Goal: Transaction & Acquisition: Purchase product/service

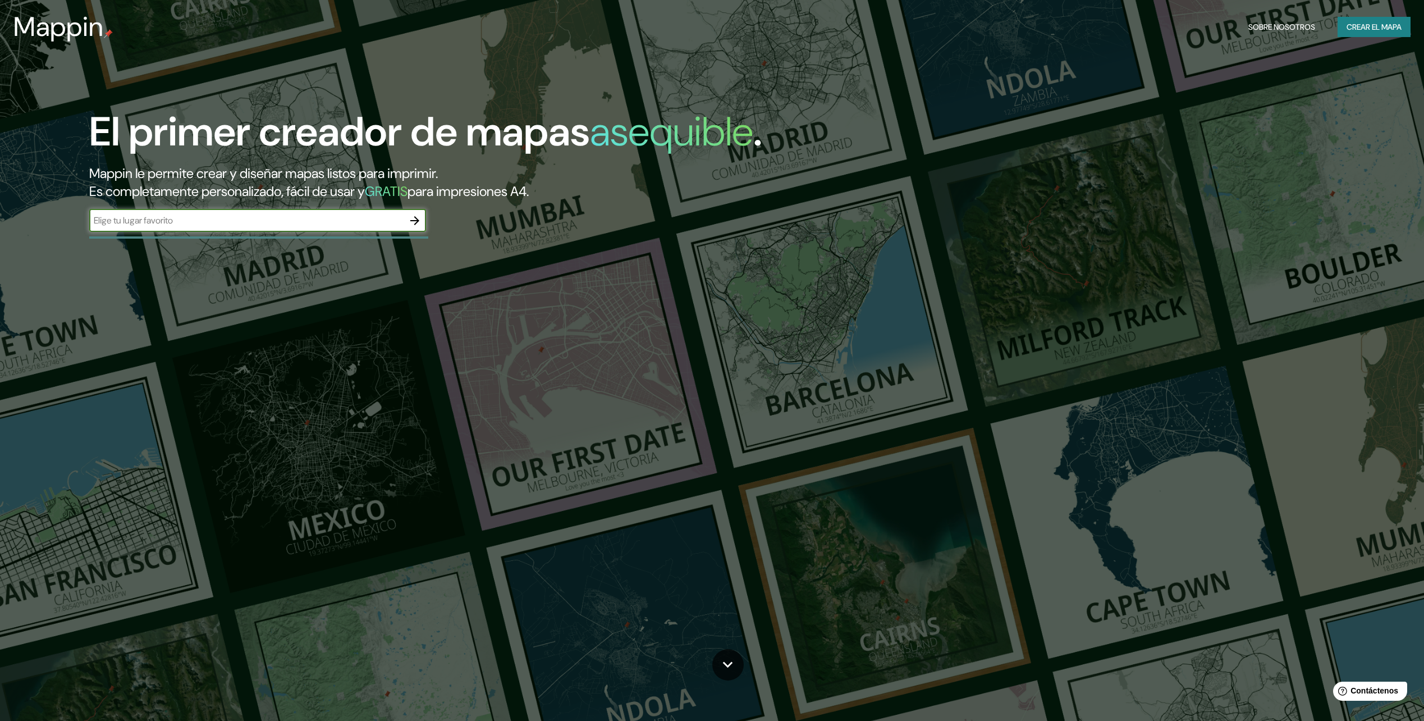
click at [231, 214] on input "text" at bounding box center [246, 220] width 314 height 13
type input "San [PERSON_NAME]"
click at [417, 218] on icon "button" at bounding box center [414, 220] width 9 height 9
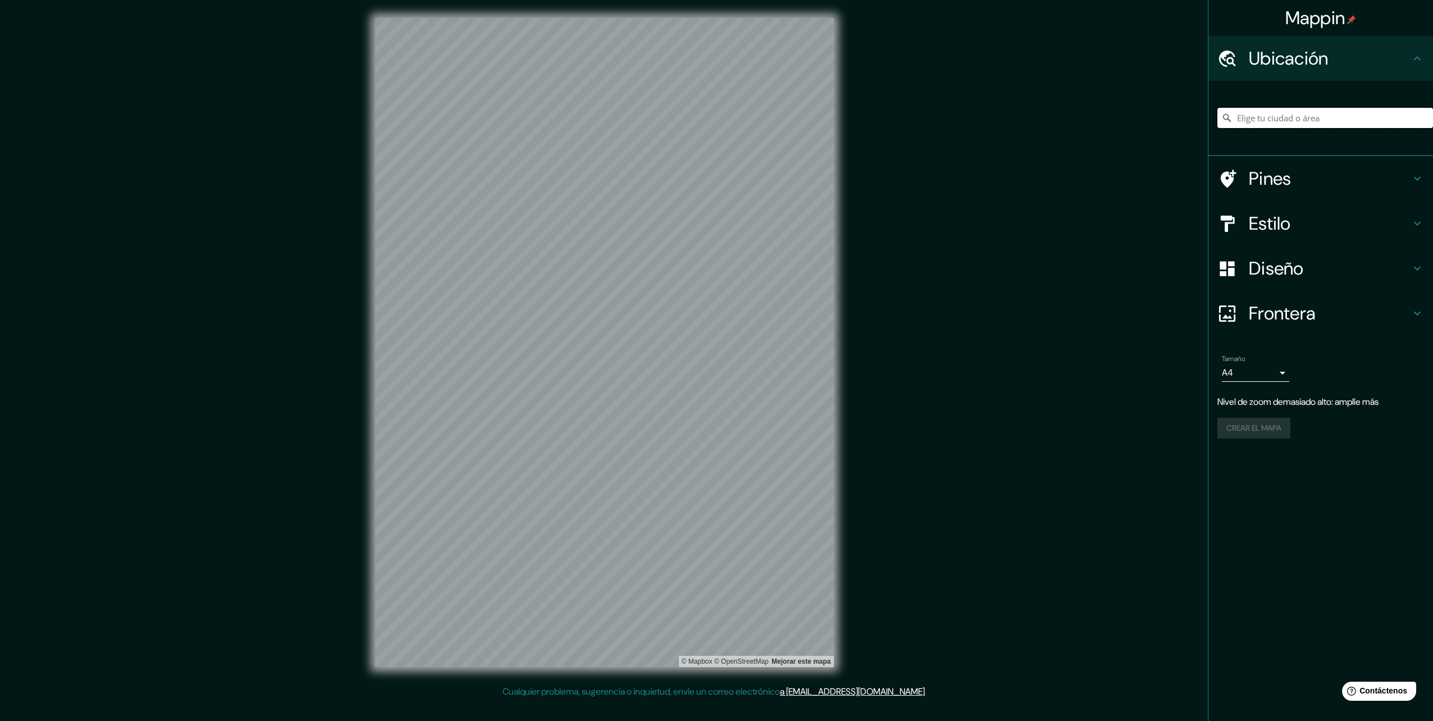
click at [1277, 123] on input "Elige tu ciudad o área" at bounding box center [1325, 118] width 216 height 20
click at [1352, 120] on input "[GEOGRAPHIC_DATA], [GEOGRAPHIC_DATA]" at bounding box center [1325, 118] width 216 height 20
drag, startPoint x: 1352, startPoint y: 120, endPoint x: 1147, endPoint y: 85, distance: 207.8
click at [1147, 85] on div "Mappin Ubicación [GEOGRAPHIC_DATA], [GEOGRAPHIC_DATA] Pines Estilo Diseño Front…" at bounding box center [716, 351] width 1433 height 703
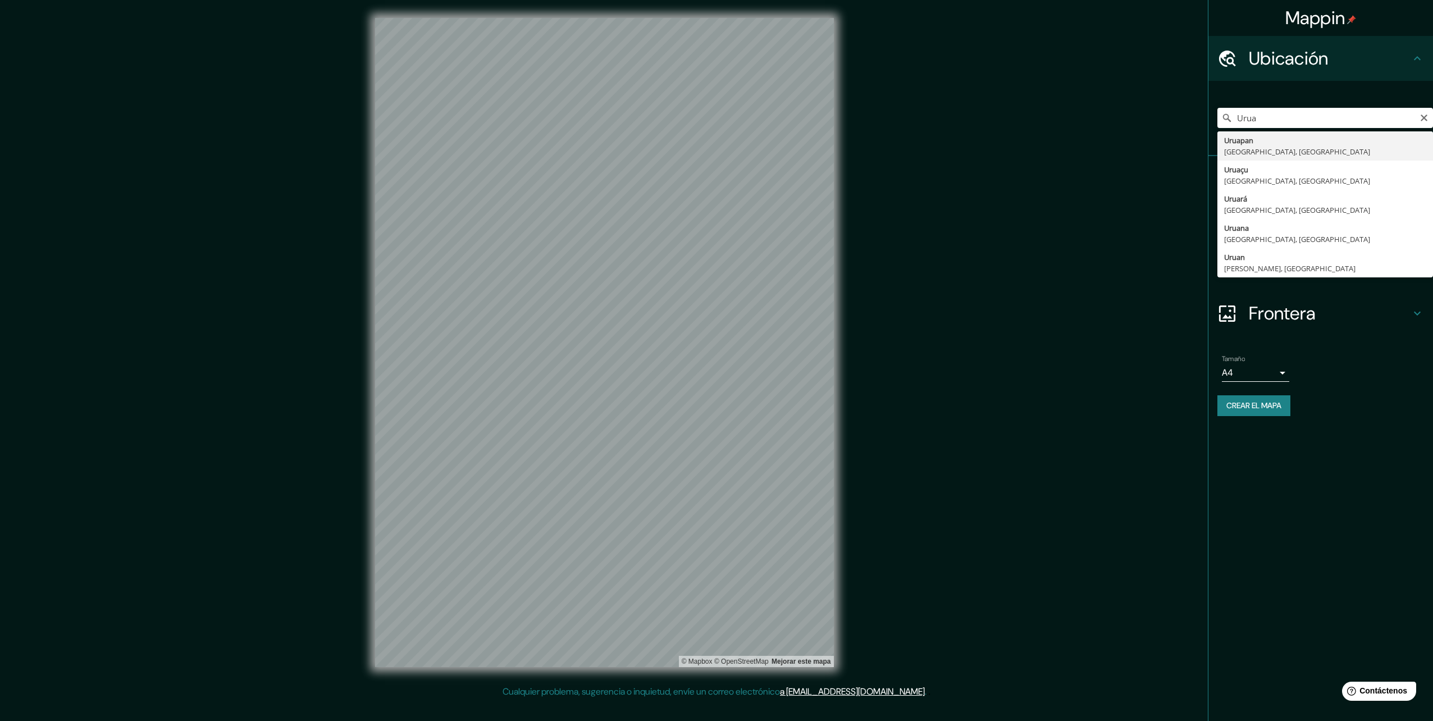
type input "[GEOGRAPHIC_DATA], [GEOGRAPHIC_DATA], [GEOGRAPHIC_DATA]"
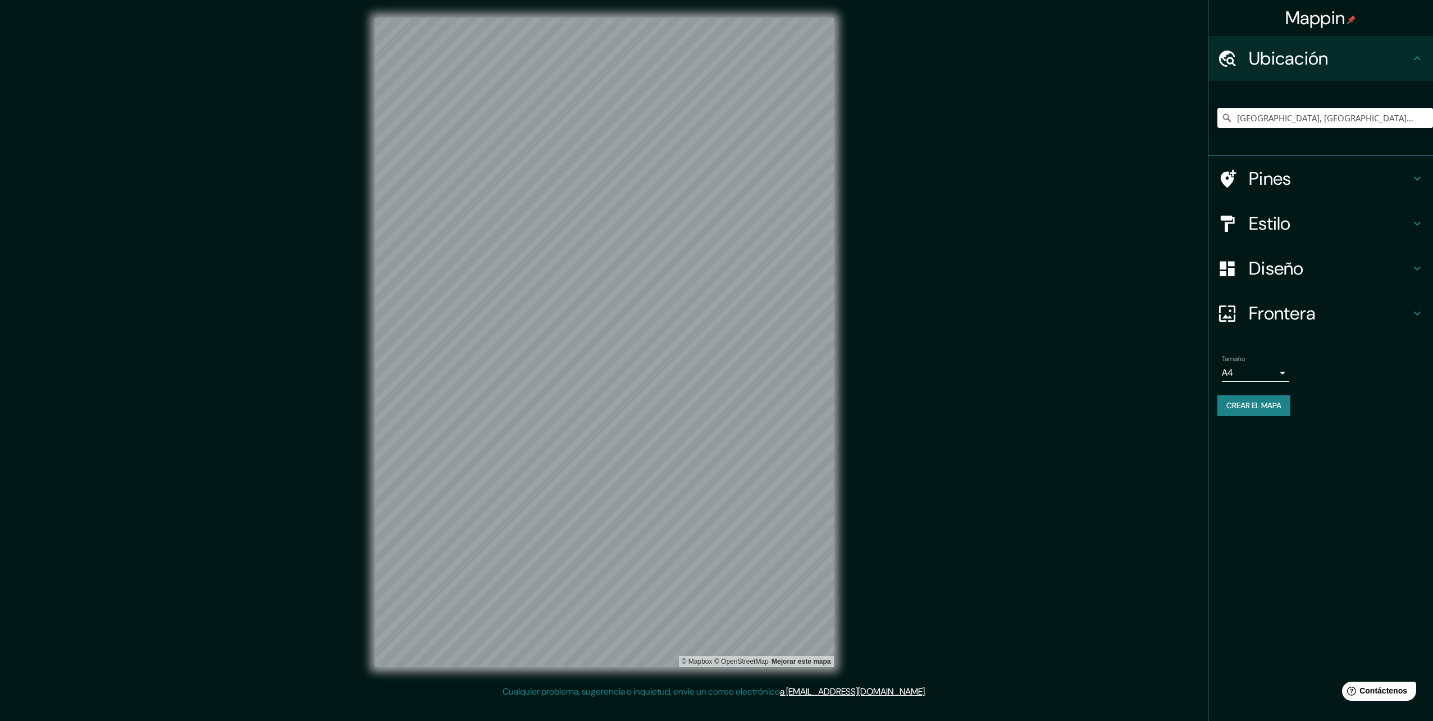
click at [1405, 181] on h4 "Pines" at bounding box center [1330, 178] width 162 height 22
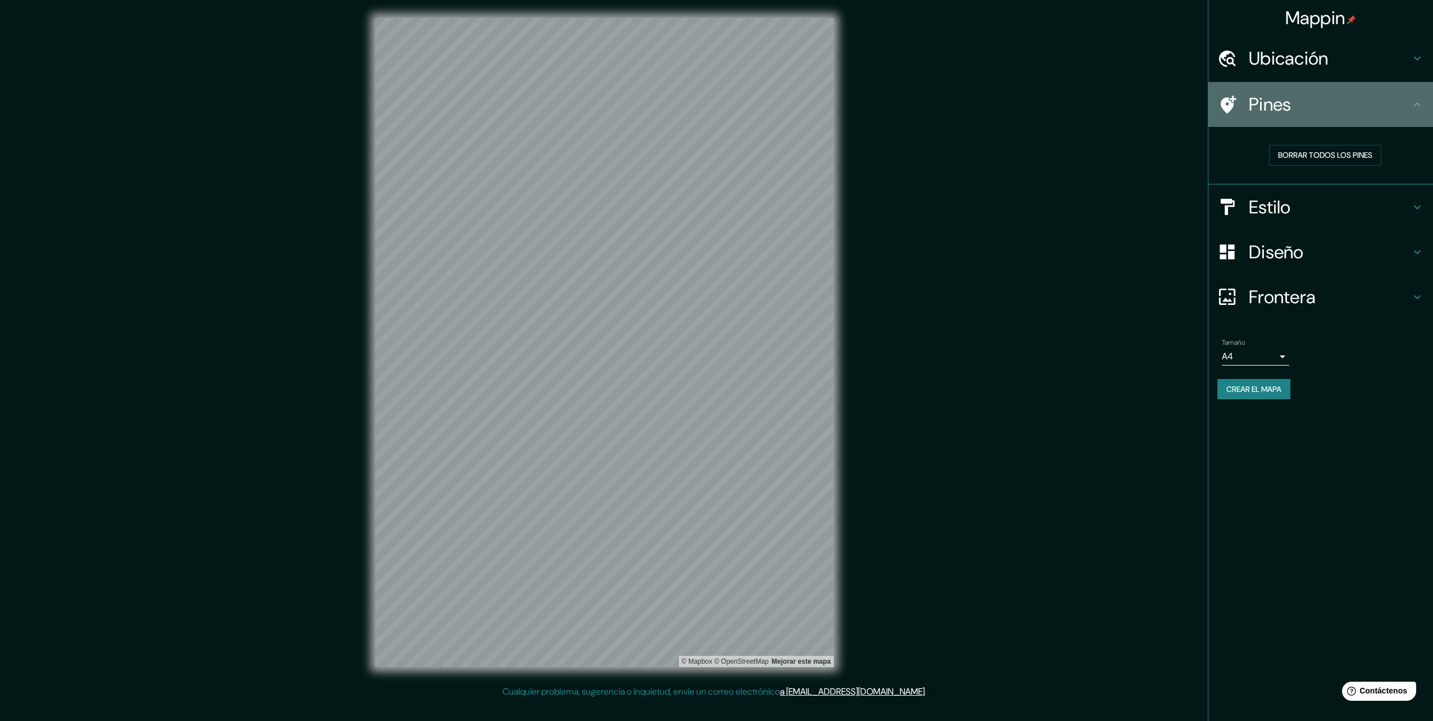
click at [1418, 107] on icon at bounding box center [1416, 104] width 13 height 13
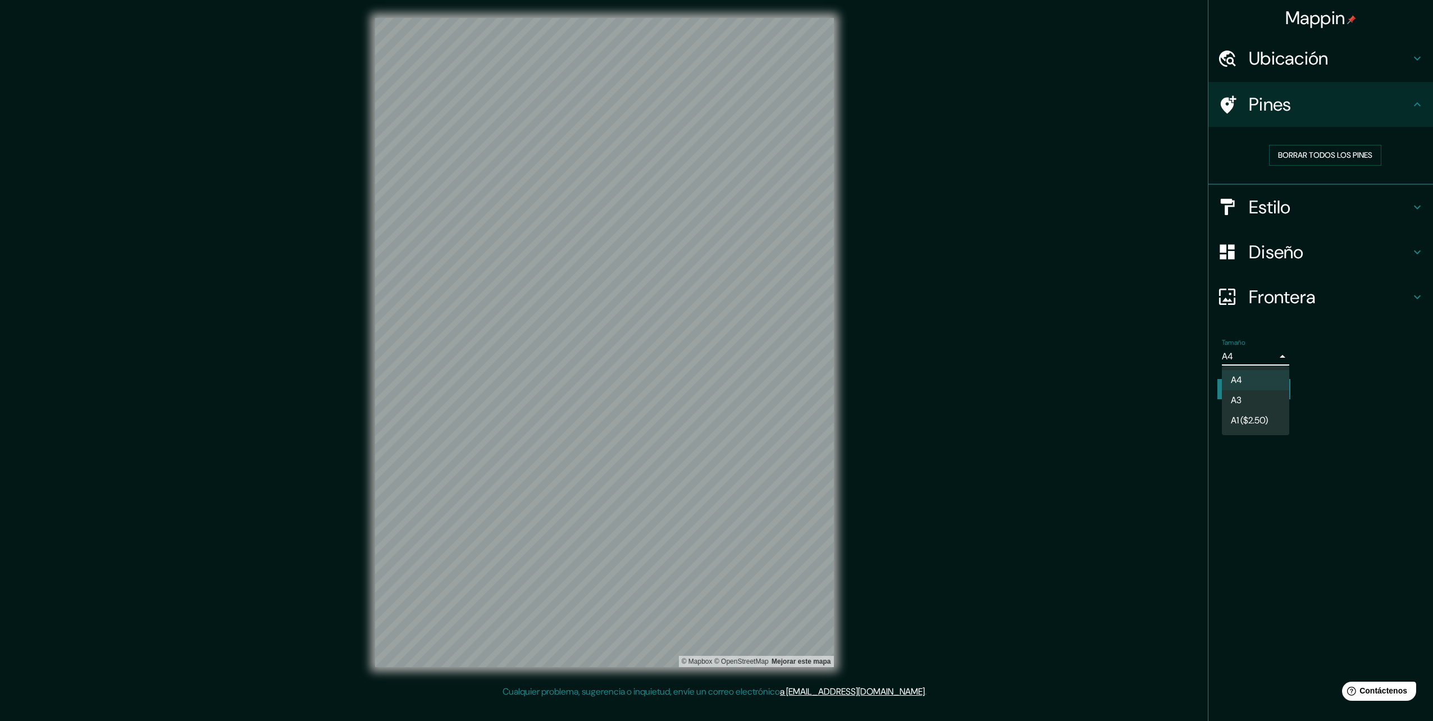
click at [1278, 355] on body "Mappin Ubicación Uruapan, [GEOGRAPHIC_DATA], [GEOGRAPHIC_DATA] Pines Borrar tod…" at bounding box center [716, 360] width 1433 height 721
click at [1234, 392] on li "A3" at bounding box center [1255, 400] width 67 height 20
click at [1259, 350] on body "Mappin Ubicación Uruapan, [GEOGRAPHIC_DATA], [GEOGRAPHIC_DATA] Pines Borrar tod…" at bounding box center [716, 360] width 1433 height 721
click at [1227, 374] on li "A4" at bounding box center [1255, 380] width 67 height 20
drag, startPoint x: 1343, startPoint y: 267, endPoint x: 1353, endPoint y: 259, distance: 12.7
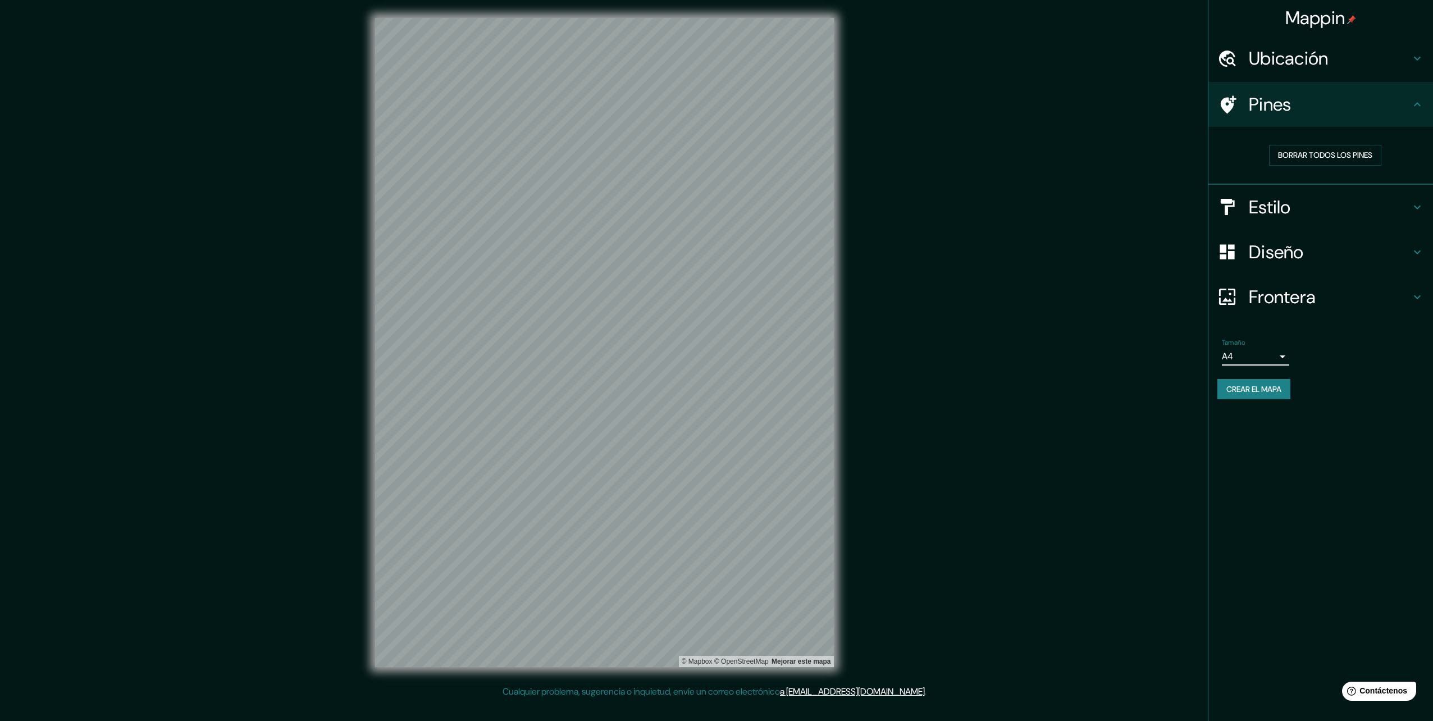
click at [1348, 263] on div "Diseño" at bounding box center [1320, 252] width 225 height 45
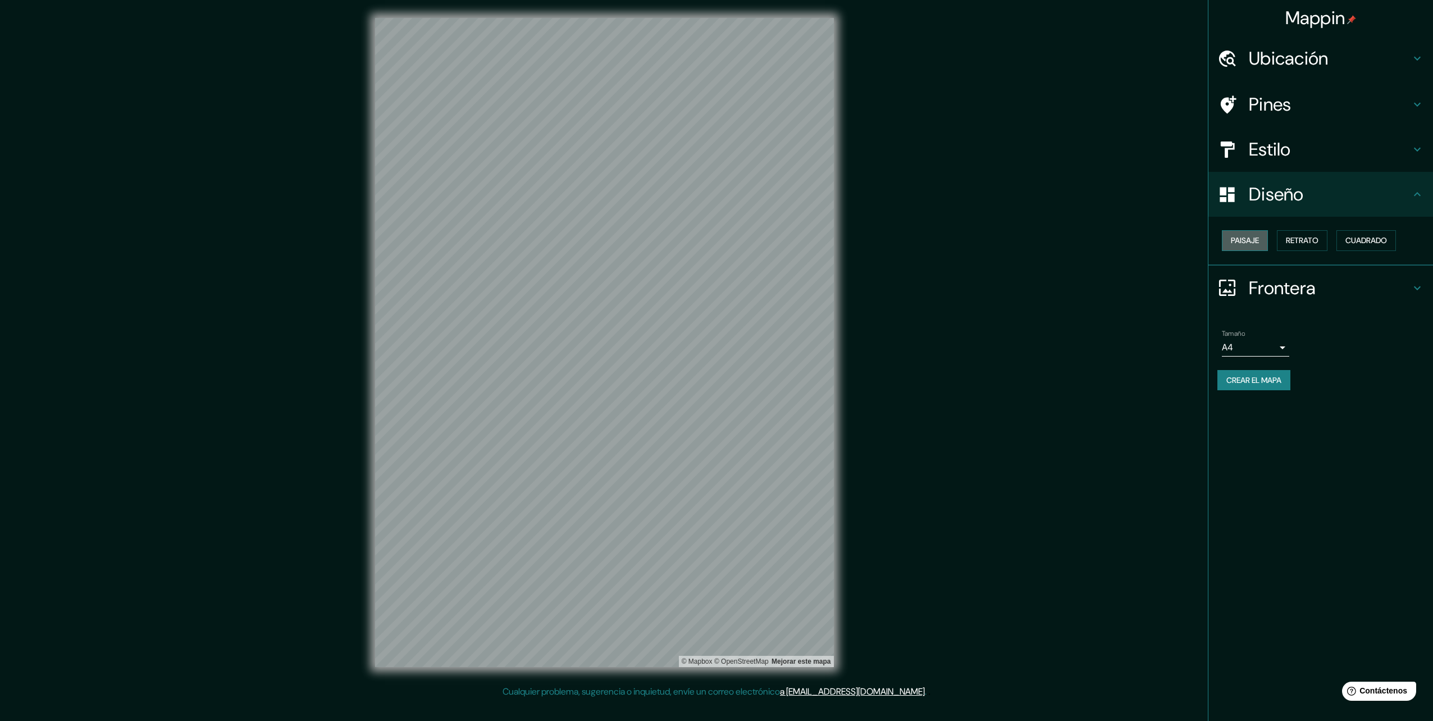
click at [1254, 242] on font "Paisaje" at bounding box center [1245, 241] width 28 height 14
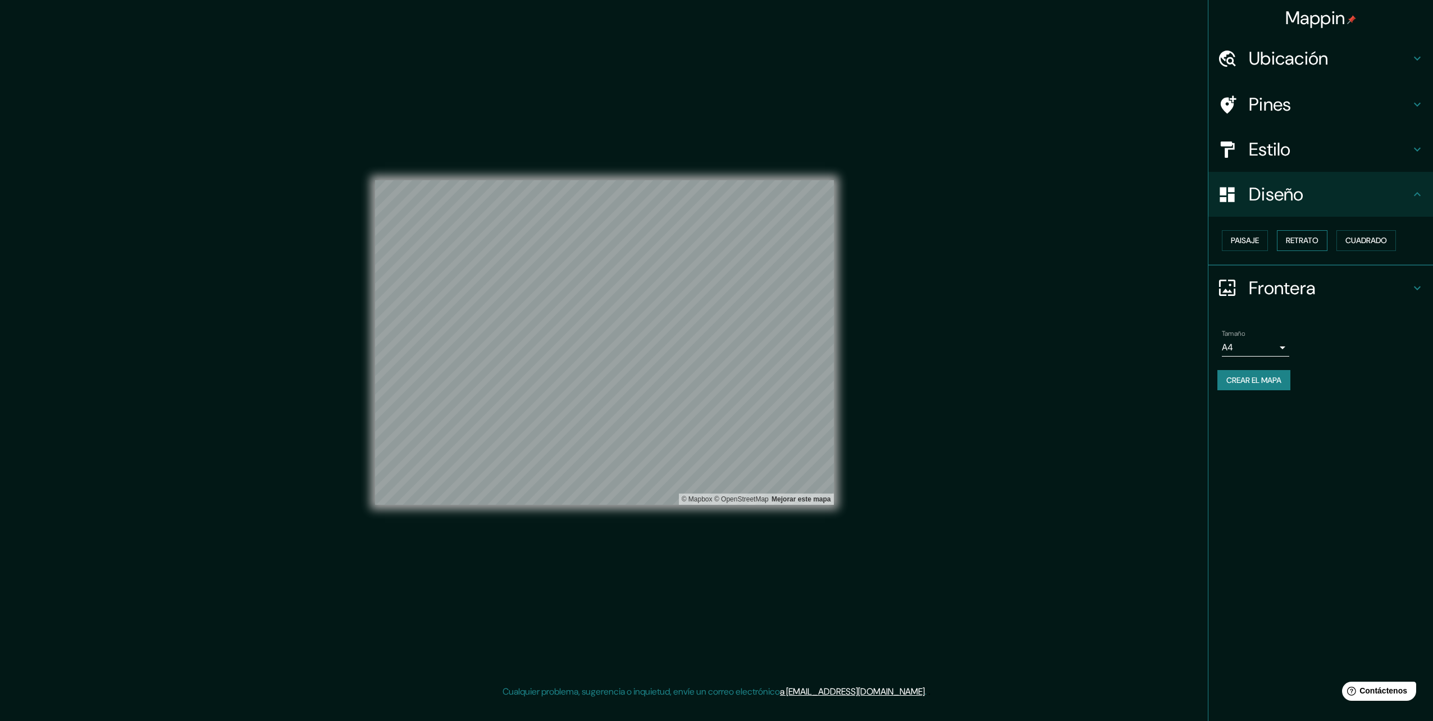
click at [1301, 241] on font "Retrato" at bounding box center [1302, 241] width 33 height 14
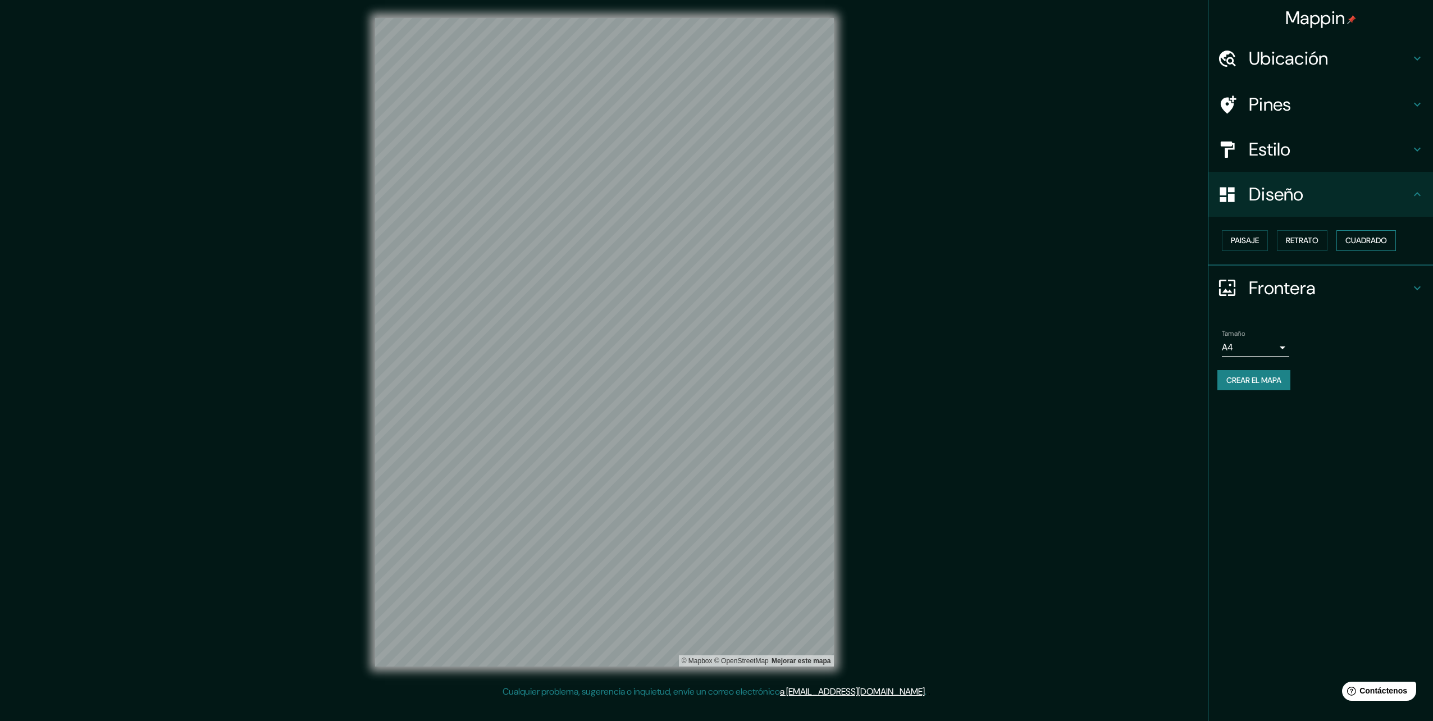
click at [1364, 240] on font "Cuadrado" at bounding box center [1366, 241] width 42 height 14
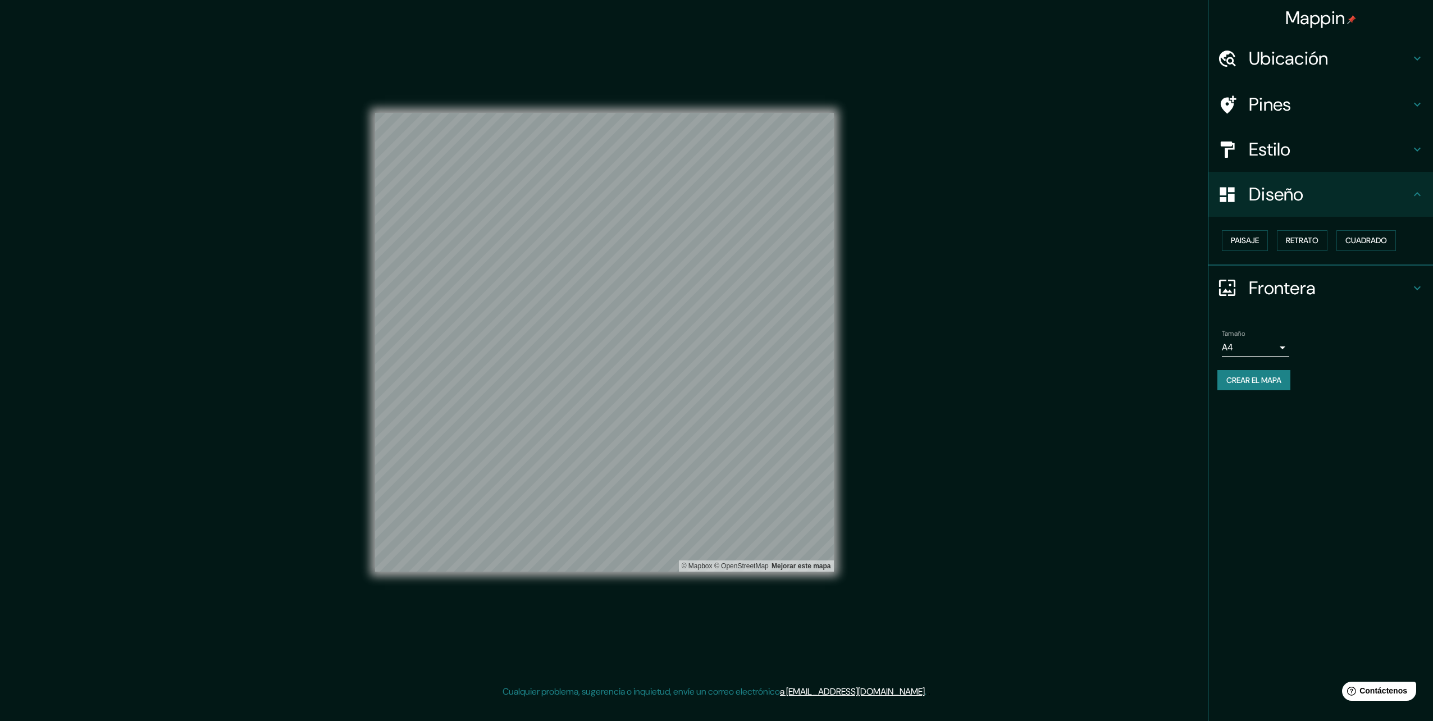
click at [977, 305] on div "Mappin Ubicación [GEOGRAPHIC_DATA], [GEOGRAPHIC_DATA], [GEOGRAPHIC_DATA] Pines …" at bounding box center [716, 351] width 1433 height 703
click at [1288, 186] on h4 "Diseño" at bounding box center [1330, 194] width 162 height 22
click at [1300, 289] on h4 "Frontera" at bounding box center [1330, 288] width 162 height 22
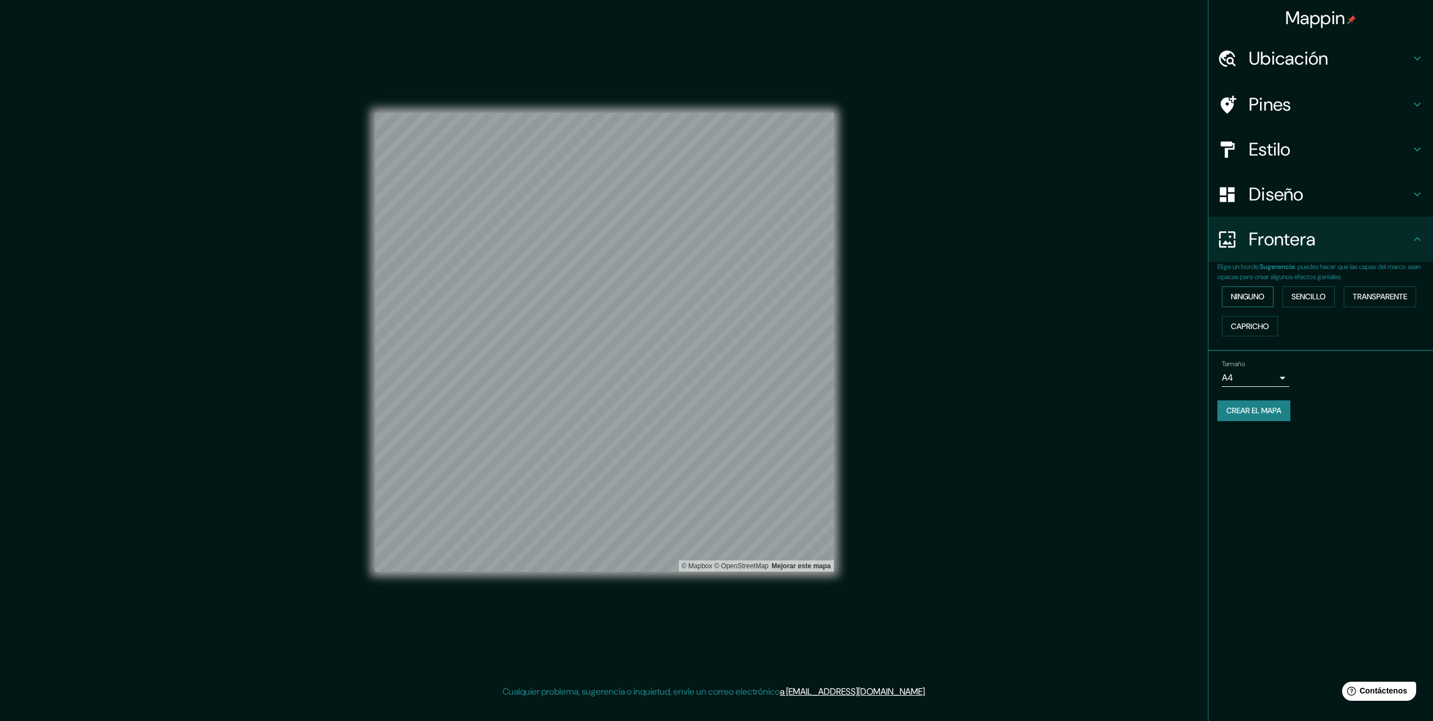
click at [1224, 287] on button "Ninguno" at bounding box center [1248, 296] width 52 height 21
click at [1311, 292] on font "Sencillo" at bounding box center [1308, 297] width 34 height 14
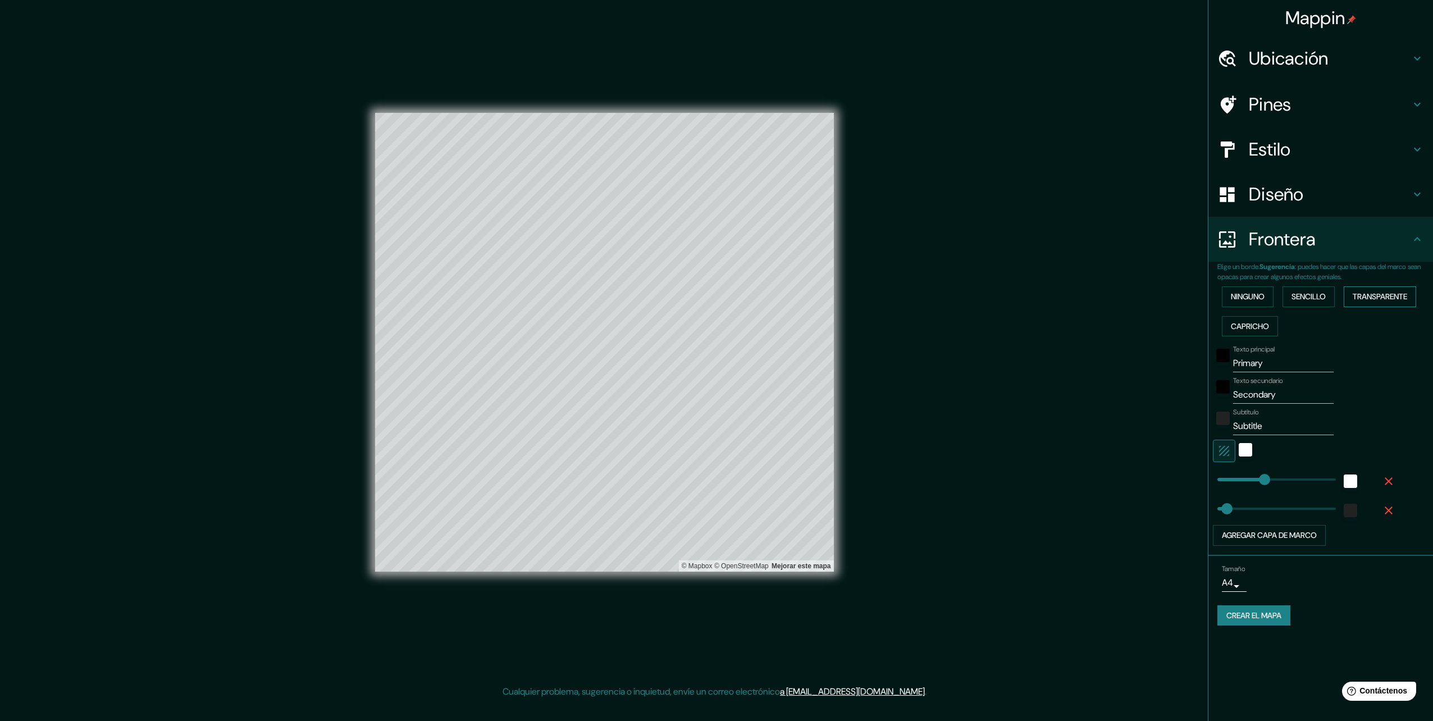
click at [1384, 301] on font "Transparente" at bounding box center [1379, 297] width 54 height 14
click at [1235, 327] on font "Capricho" at bounding box center [1250, 326] width 38 height 14
click at [1246, 292] on font "Ninguno" at bounding box center [1248, 297] width 34 height 14
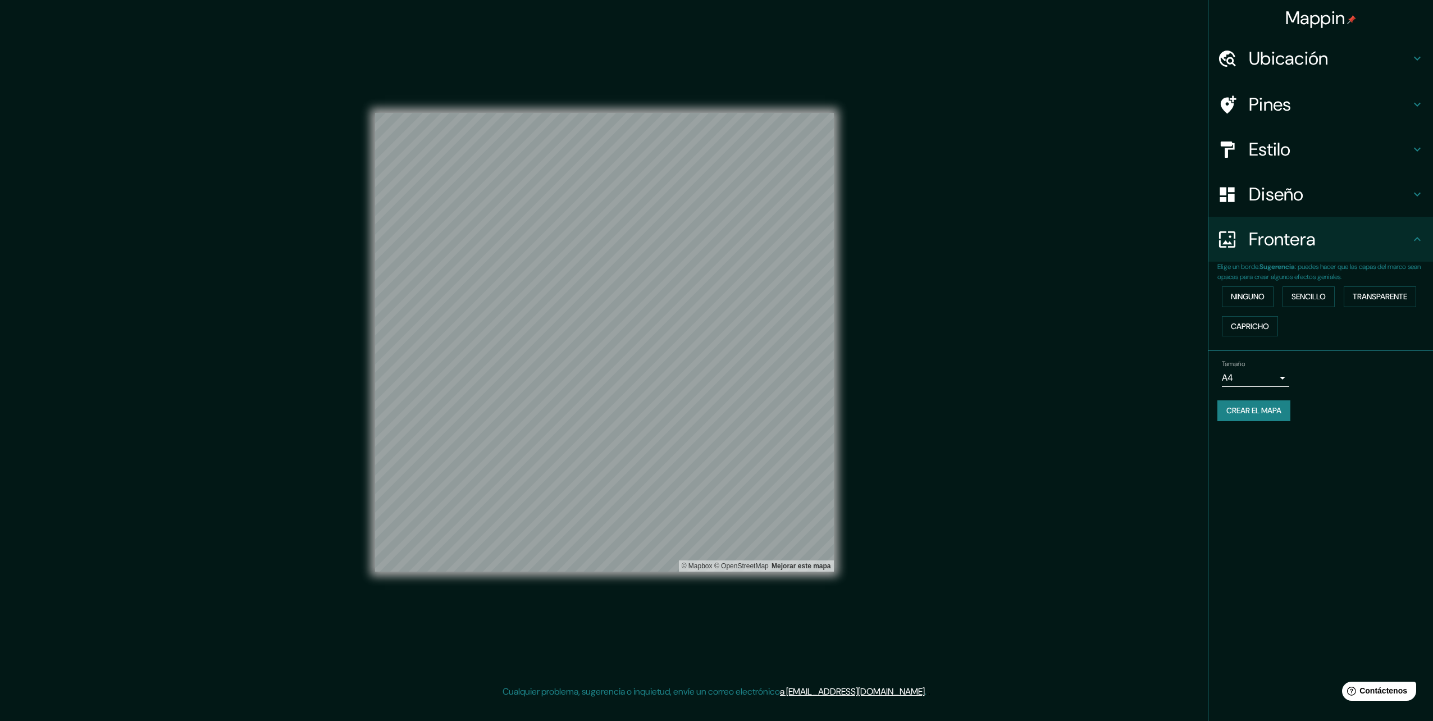
click at [1364, 223] on div "Frontera" at bounding box center [1320, 239] width 225 height 45
click at [1421, 231] on div "Frontera" at bounding box center [1320, 239] width 225 height 45
click at [1383, 383] on div "Tamaño A4 single" at bounding box center [1320, 373] width 207 height 36
click at [1279, 143] on h4 "Estilo" at bounding box center [1330, 149] width 162 height 22
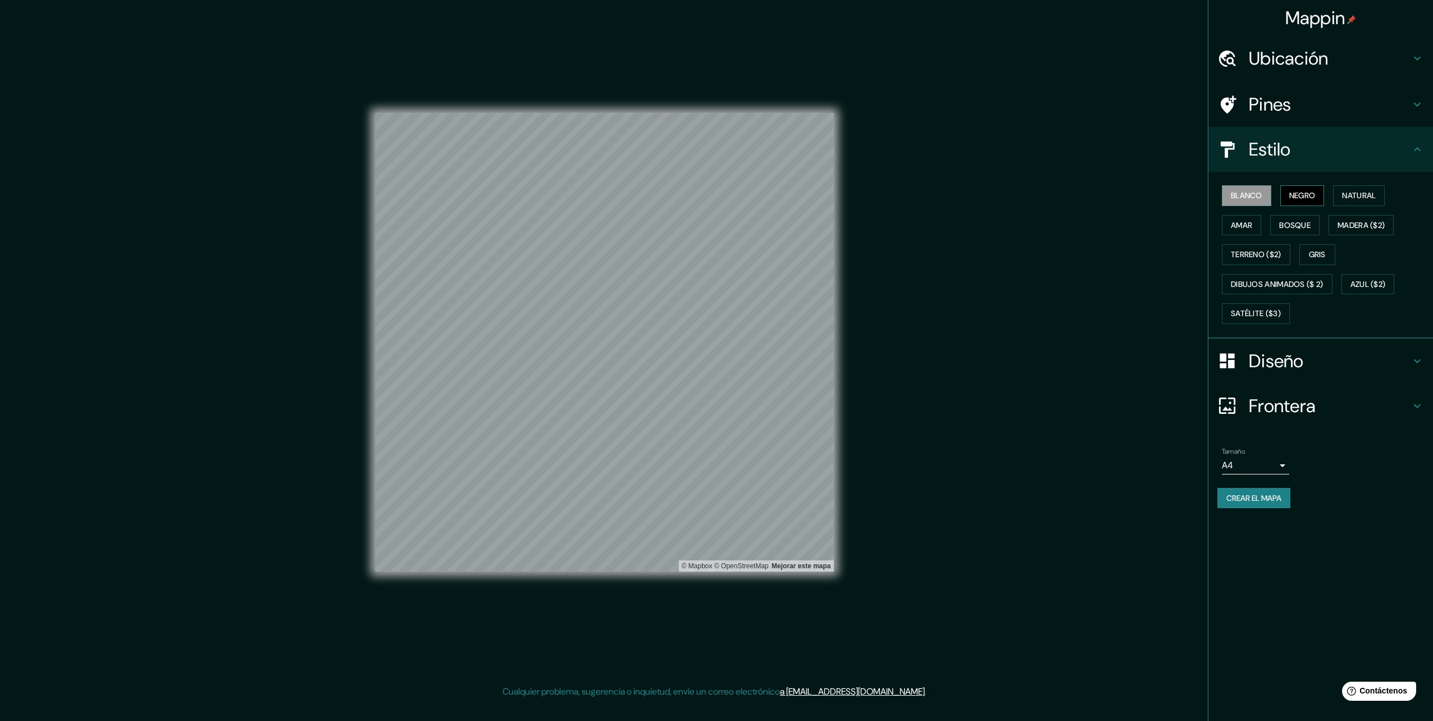
click at [1296, 193] on font "Negro" at bounding box center [1302, 196] width 26 height 14
click at [1361, 195] on font "Natural" at bounding box center [1359, 196] width 34 height 14
click at [1242, 222] on font "Amar" at bounding box center [1241, 225] width 21 height 14
click at [1296, 221] on font "Bosque" at bounding box center [1294, 225] width 31 height 14
click at [1368, 221] on font "Madera ($2)" at bounding box center [1360, 225] width 47 height 14
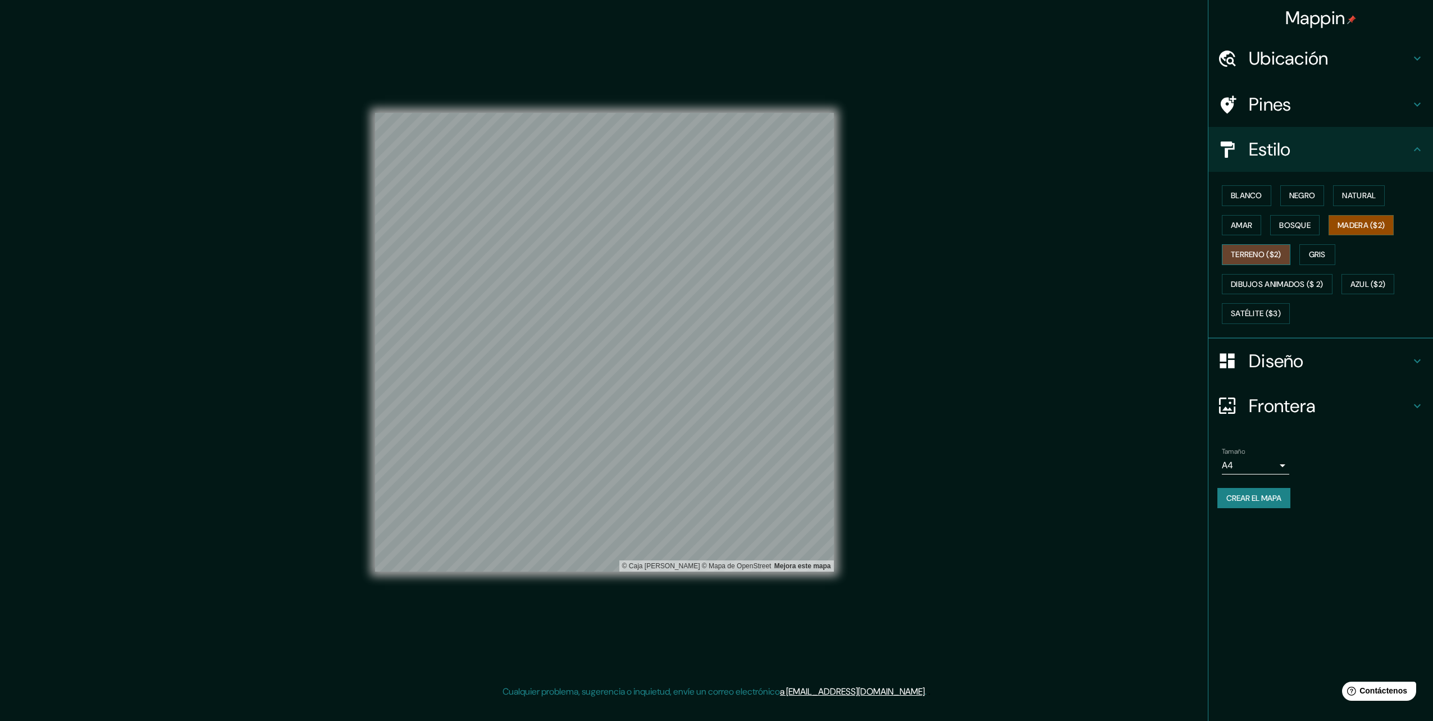
click at [1258, 256] on font "Terreno ($2)" at bounding box center [1256, 255] width 51 height 14
click at [1321, 244] on button "Gris" at bounding box center [1317, 254] width 36 height 21
click at [1271, 283] on font "Dibujos animados ($ 2)" at bounding box center [1277, 284] width 93 height 14
click at [1360, 284] on font "Azul ($2)" at bounding box center [1367, 284] width 35 height 14
click at [1270, 310] on font "Satélite ($3)" at bounding box center [1256, 314] width 50 height 14
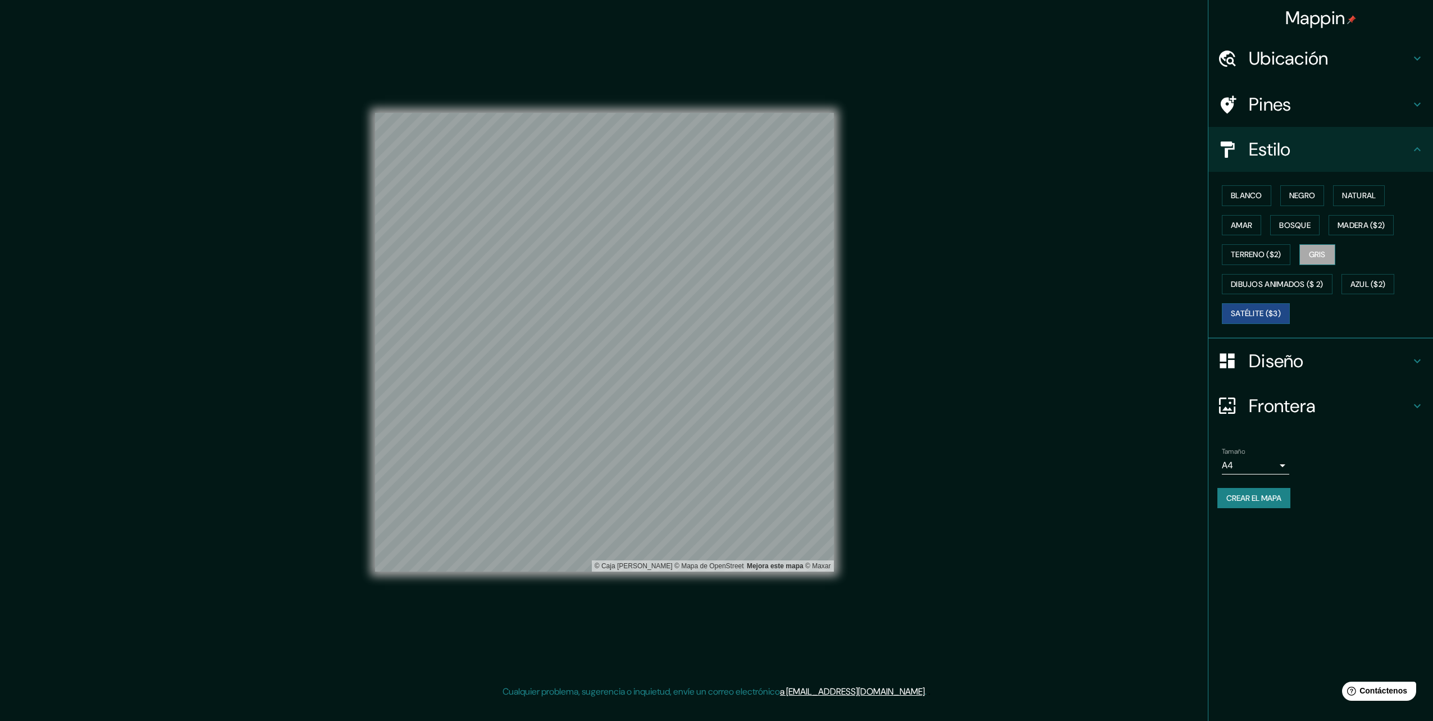
click at [1320, 260] on font "Gris" at bounding box center [1317, 255] width 17 height 14
click at [1279, 255] on font "Terreno ($2)" at bounding box center [1256, 255] width 51 height 14
click at [1365, 225] on font "Madera ($2)" at bounding box center [1360, 225] width 47 height 14
click at [1286, 223] on font "Bosque" at bounding box center [1294, 225] width 31 height 14
click at [1229, 216] on button "Amar" at bounding box center [1241, 225] width 39 height 21
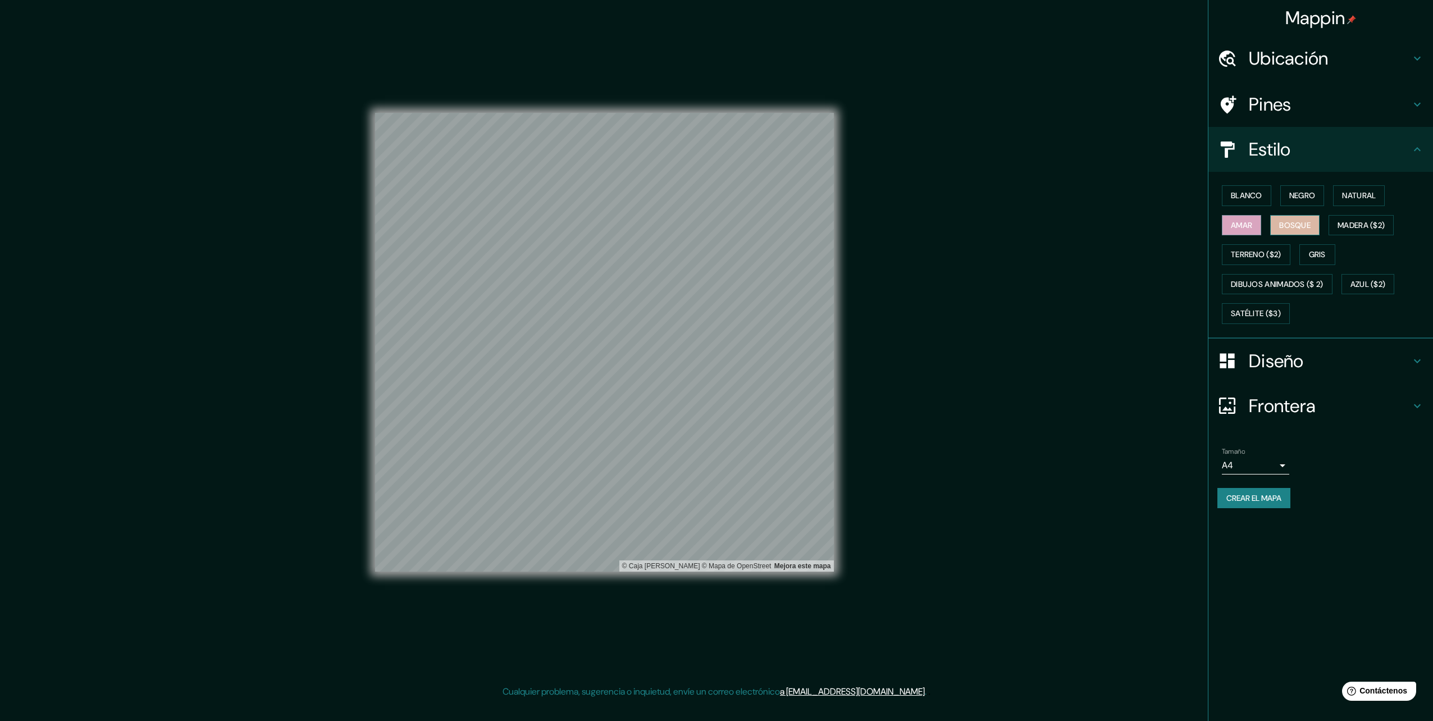
click at [1300, 218] on font "Bosque" at bounding box center [1294, 225] width 31 height 14
click at [1265, 502] on font "Crear el mapa" at bounding box center [1253, 498] width 55 height 14
click at [1327, 529] on div "Mappin Ubicación Uruapan, [GEOGRAPHIC_DATA], [GEOGRAPHIC_DATA] Pines Estilo Bla…" at bounding box center [1320, 360] width 225 height 721
drag, startPoint x: 1282, startPoint y: 501, endPoint x: 1271, endPoint y: 559, distance: 58.9
click at [1271, 559] on div "Mappin Ubicación Uruapan, [GEOGRAPHIC_DATA], [GEOGRAPHIC_DATA] Pines Estilo Bla…" at bounding box center [1320, 360] width 225 height 721
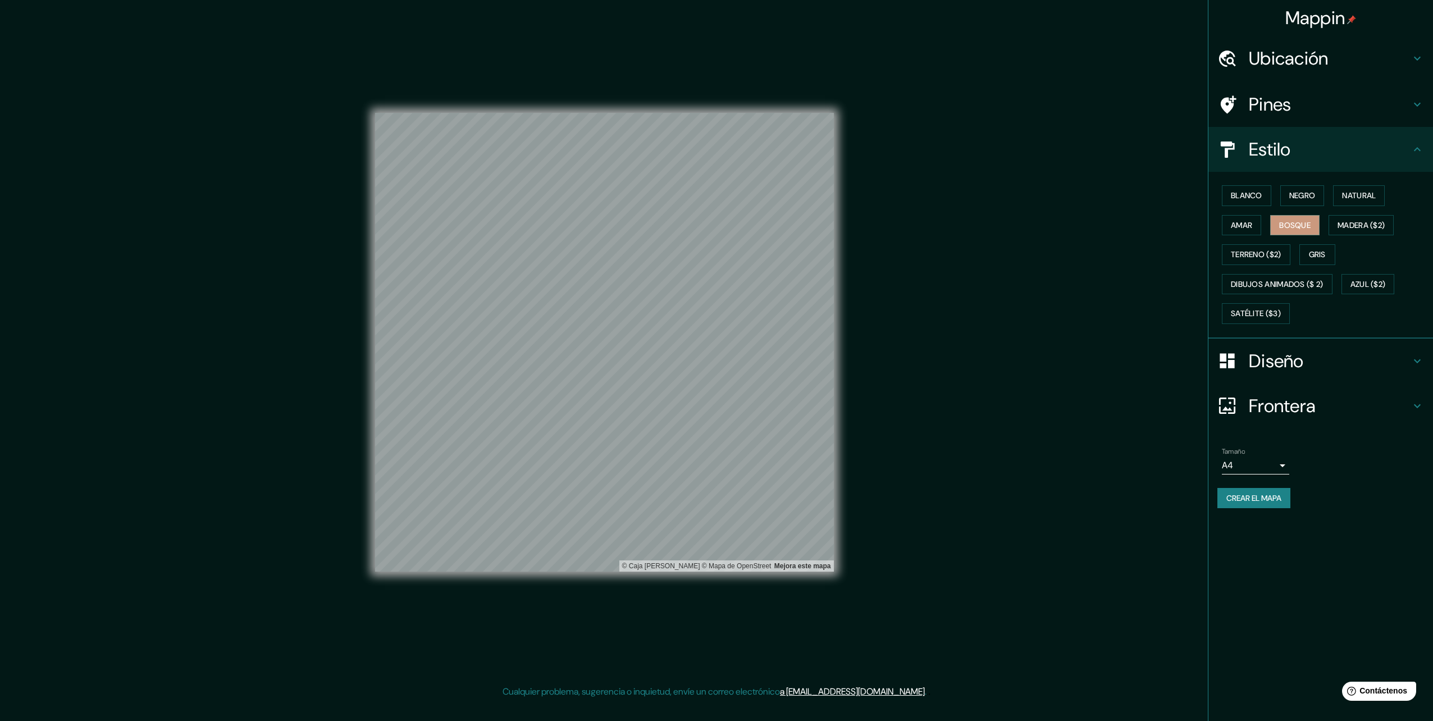
click at [1273, 488] on button "Crear el mapa" at bounding box center [1253, 498] width 73 height 21
click at [1132, 112] on div "Mappin Ubicación Uruapan, [GEOGRAPHIC_DATA], [GEOGRAPHIC_DATA] Pines Estilo Bla…" at bounding box center [716, 351] width 1433 height 703
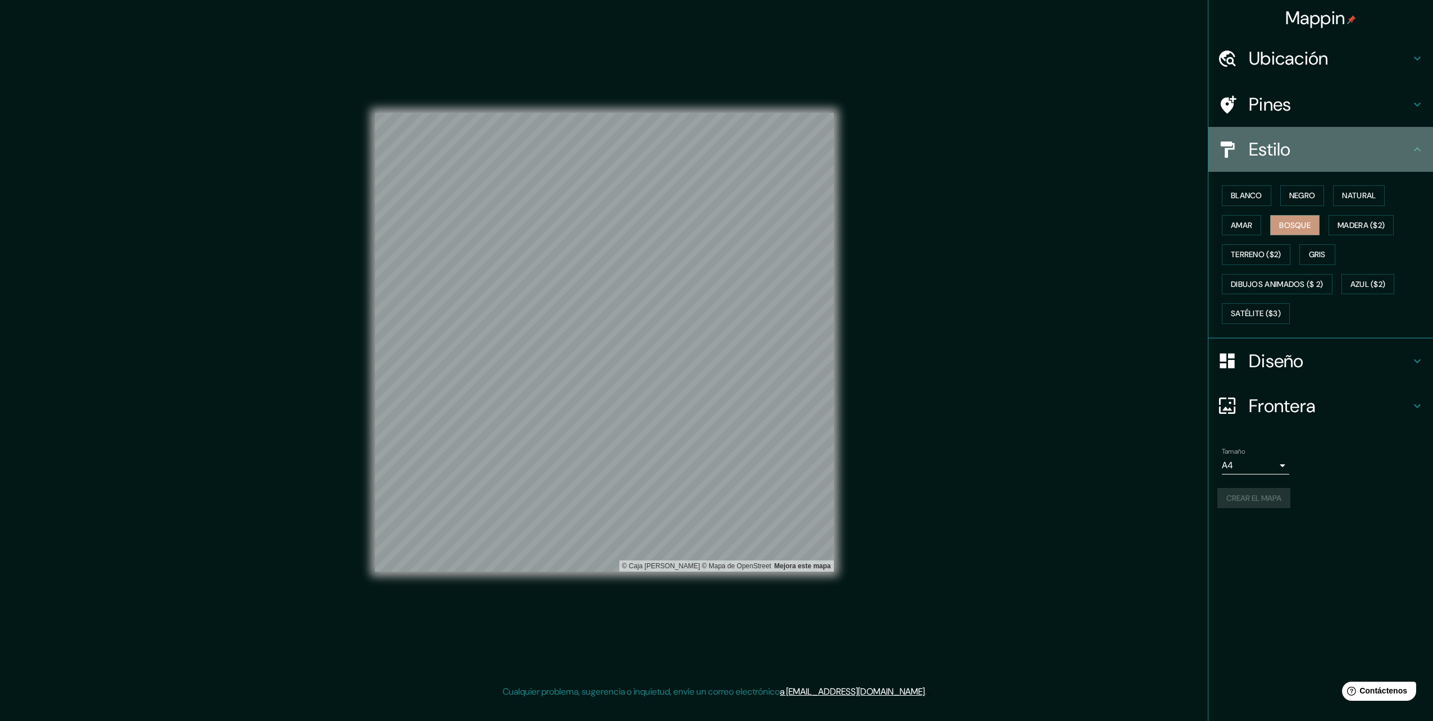
click at [1423, 150] on icon at bounding box center [1416, 149] width 13 height 13
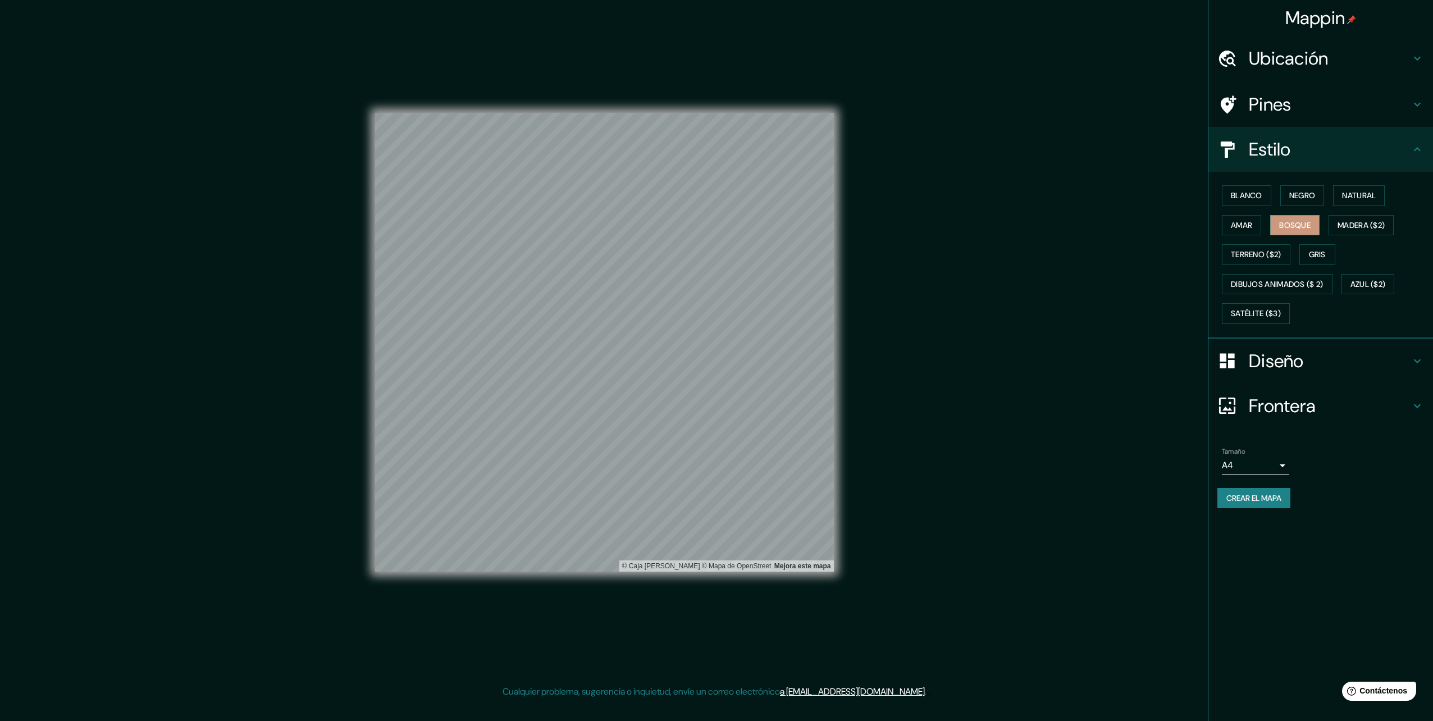
click at [1415, 147] on icon at bounding box center [1416, 149] width 13 height 13
click at [1413, 113] on div "Pines" at bounding box center [1320, 104] width 225 height 45
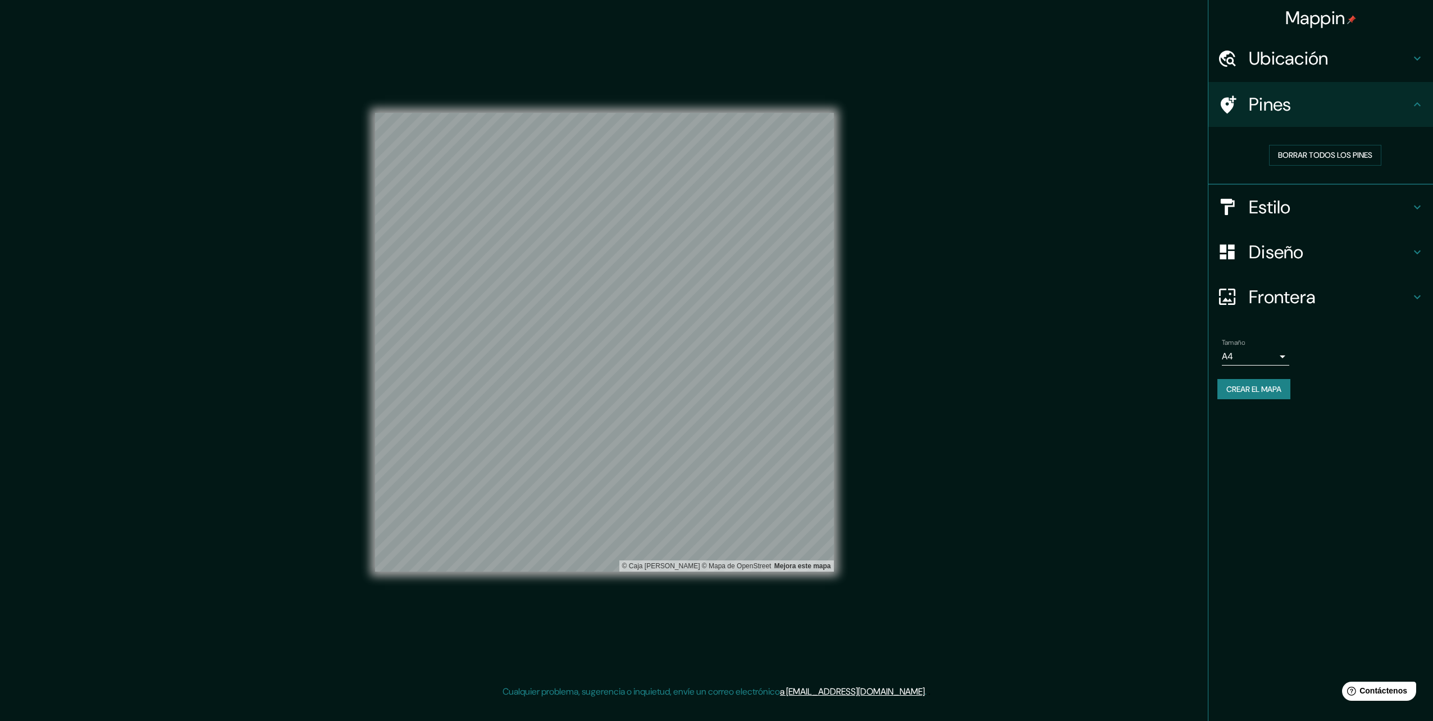
click at [1413, 113] on div "Pines" at bounding box center [1320, 104] width 225 height 45
click at [1411, 65] on div "Ubicación" at bounding box center [1320, 58] width 225 height 45
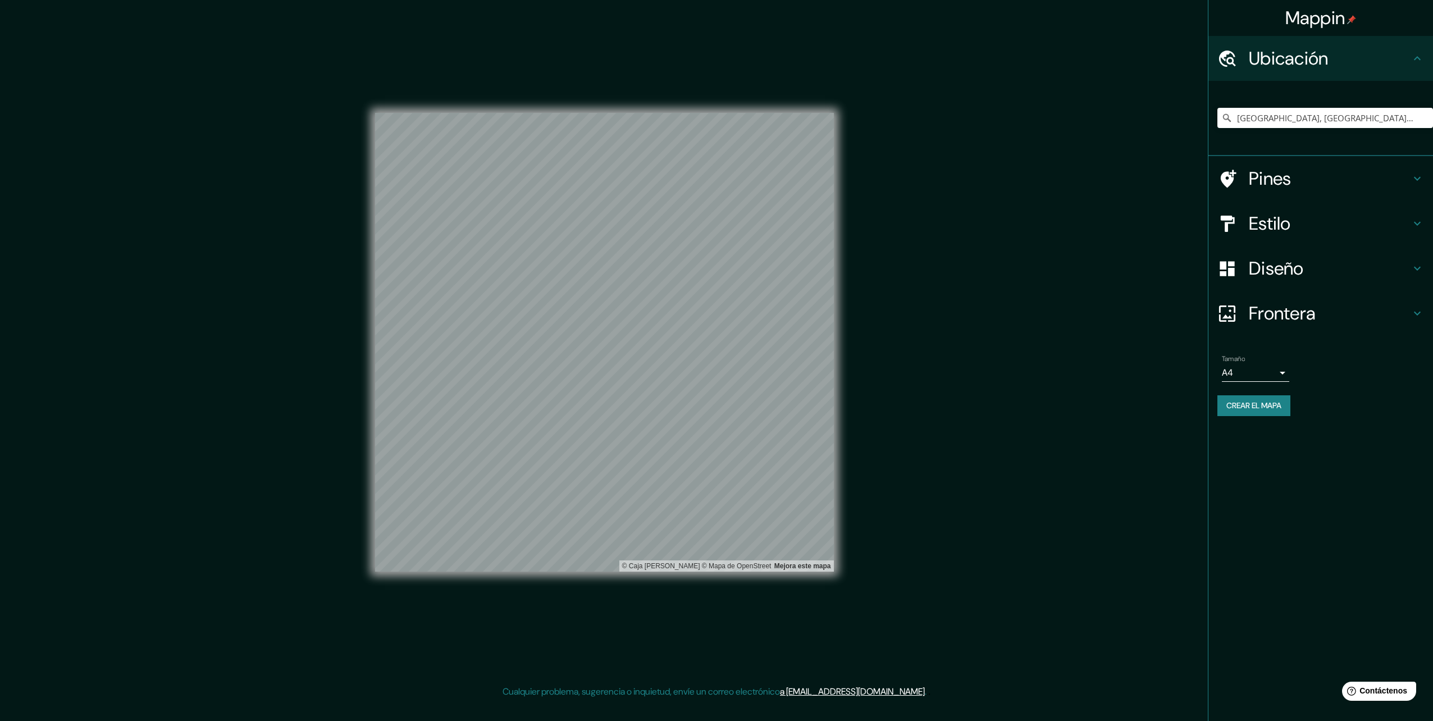
click at [1279, 366] on body "Mappin Ubicación Uruapan, [GEOGRAPHIC_DATA], [GEOGRAPHIC_DATA] Pines Estilo Dis…" at bounding box center [716, 360] width 1433 height 721
click at [1233, 409] on li "A3" at bounding box center [1255, 416] width 67 height 20
click at [1274, 372] on body "Mappin Ubicación Uruapan, [GEOGRAPHIC_DATA], [GEOGRAPHIC_DATA] Pines Estilo Dis…" at bounding box center [716, 360] width 1433 height 721
click at [1236, 390] on font "A4" at bounding box center [1236, 396] width 11 height 13
type input "single"
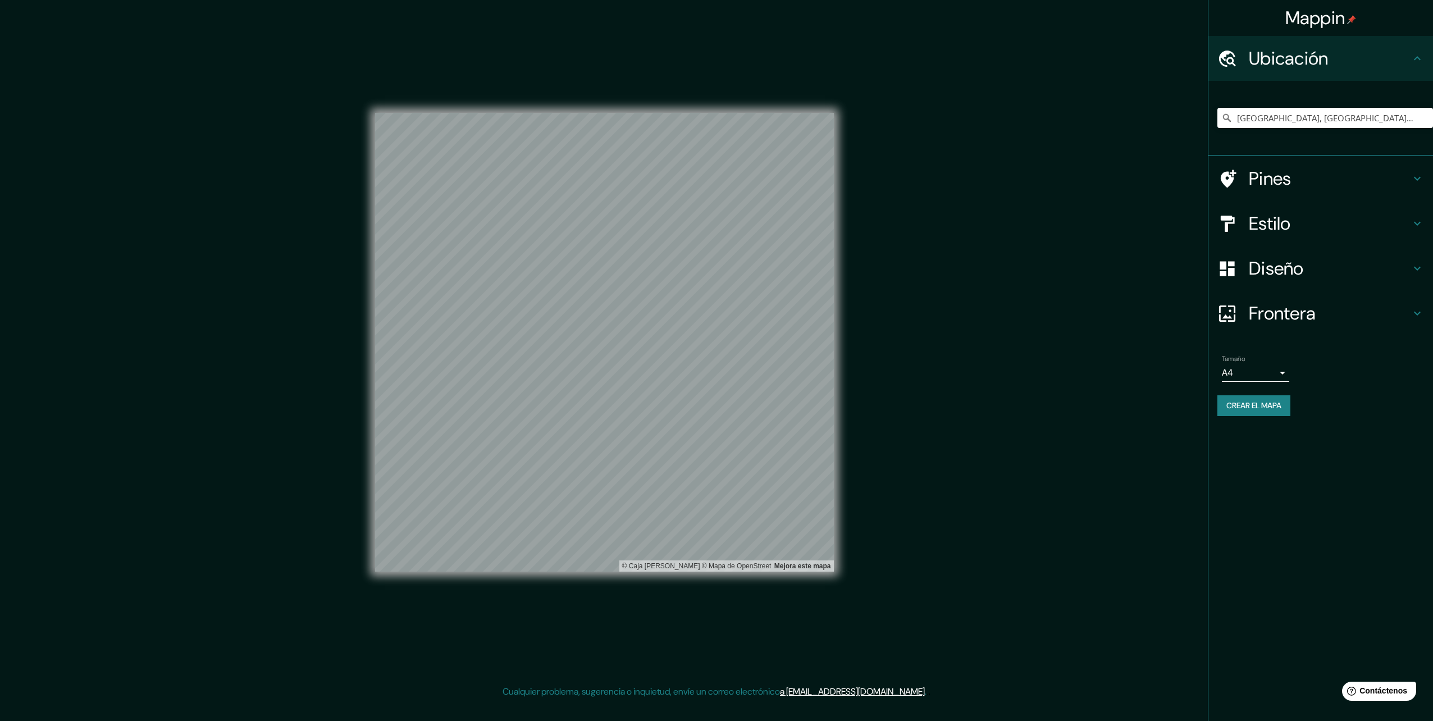
click at [1234, 467] on div "Mappin Ubicación Uruapan, [GEOGRAPHIC_DATA], [GEOGRAPHIC_DATA] Pines Estilo Dis…" at bounding box center [1320, 360] width 225 height 721
click at [1232, 408] on font "Crear el mapa" at bounding box center [1253, 406] width 55 height 14
click at [1150, 272] on div "Mappin Ubicación Uruapan, [GEOGRAPHIC_DATA], [GEOGRAPHIC_DATA] Pines Estilo Dis…" at bounding box center [716, 351] width 1433 height 703
click at [1324, 57] on h4 "Ubicación" at bounding box center [1330, 58] width 162 height 22
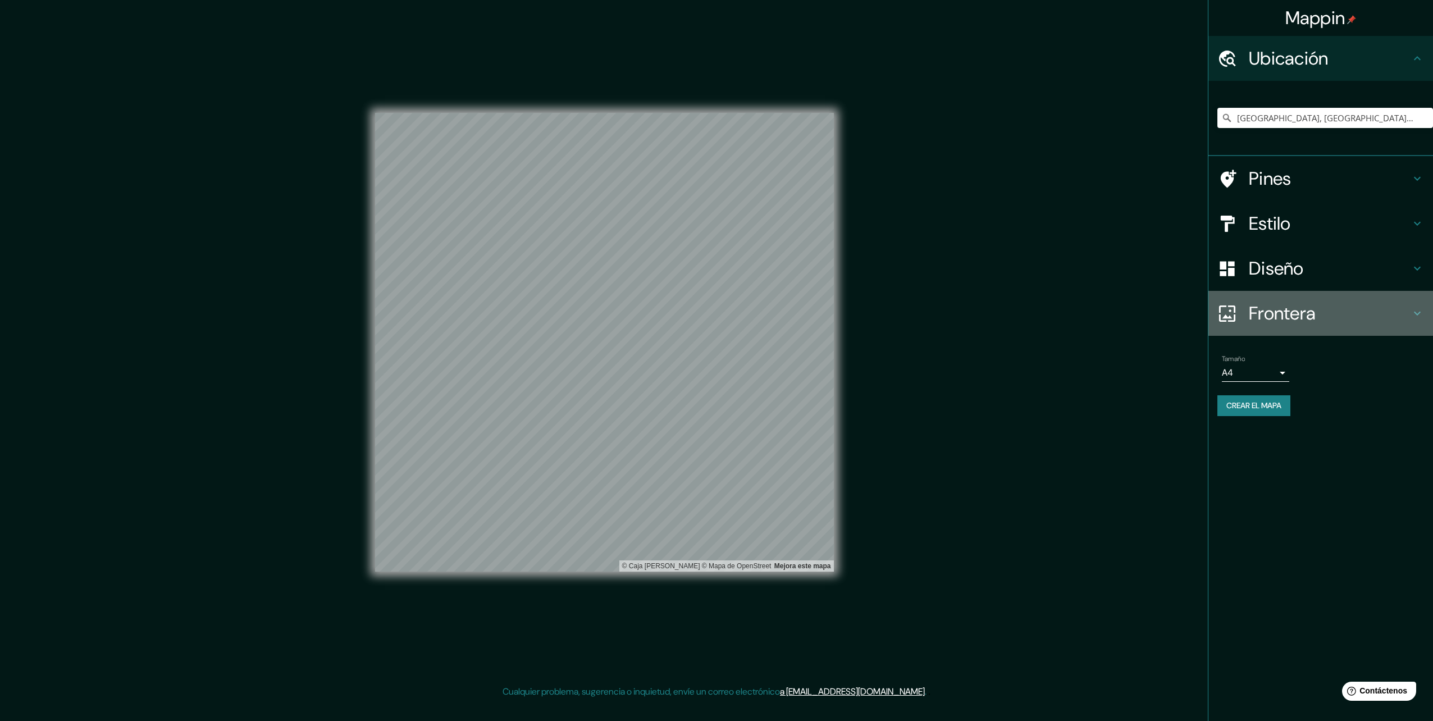
click at [1416, 310] on icon at bounding box center [1416, 313] width 13 height 13
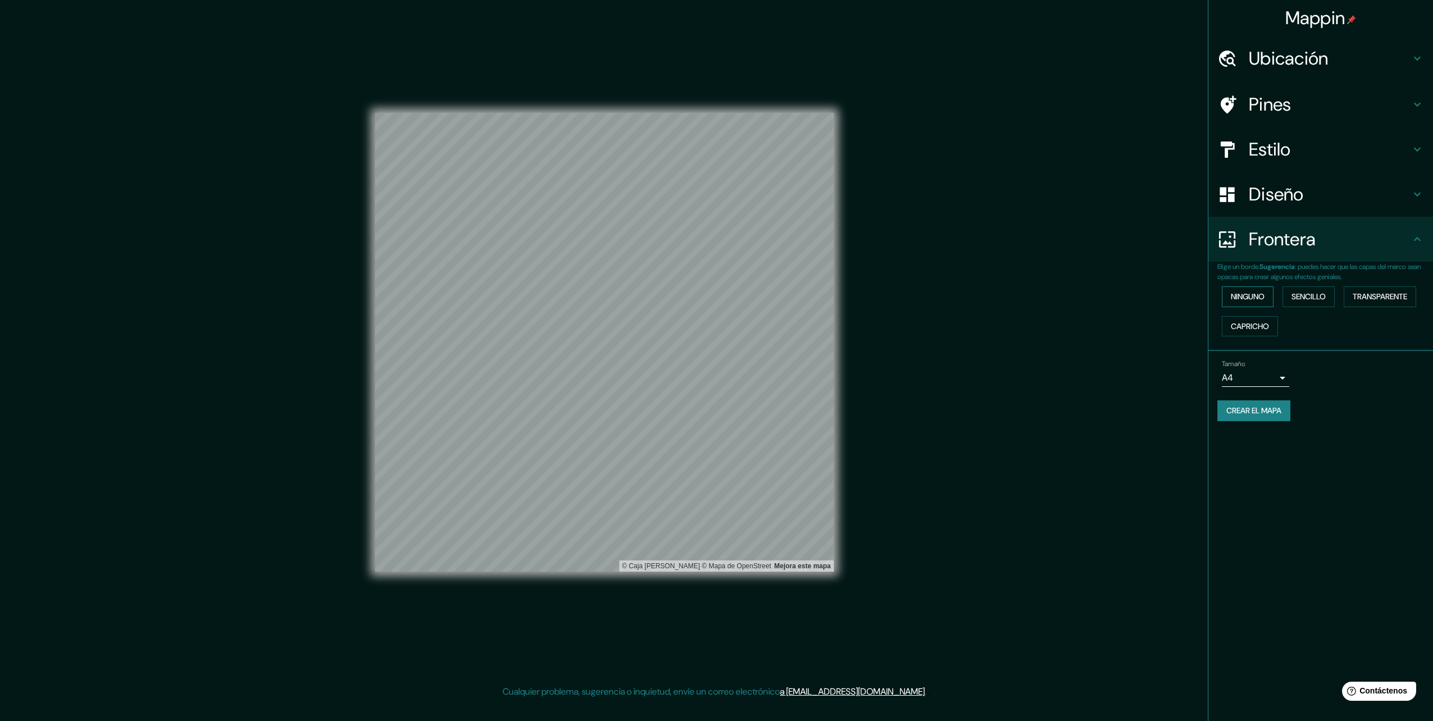
click at [1245, 304] on button "Ninguno" at bounding box center [1248, 296] width 52 height 21
click at [1296, 296] on font "Sencillo" at bounding box center [1308, 297] width 34 height 14
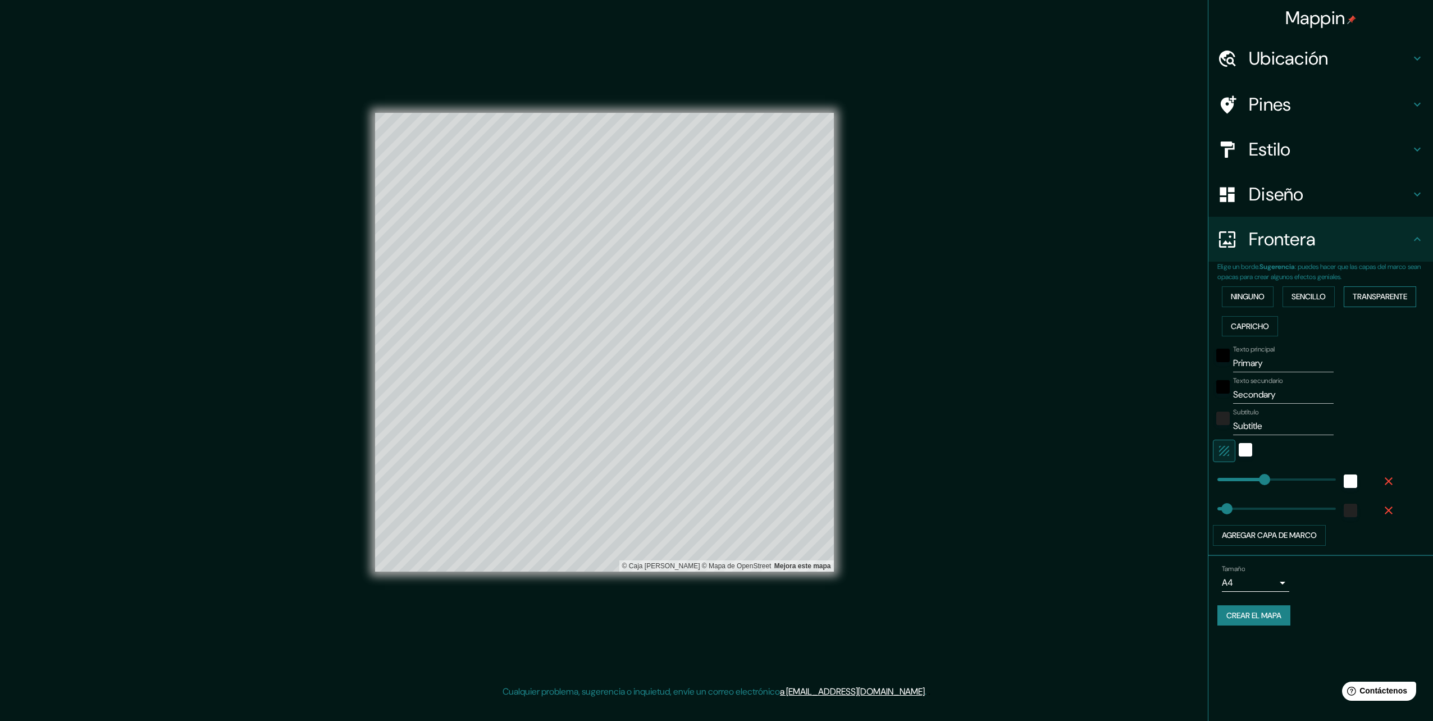
click at [1369, 292] on font "Transparente" at bounding box center [1379, 297] width 54 height 14
click at [1229, 326] on button "Capricho" at bounding box center [1250, 326] width 56 height 21
click at [1259, 298] on font "Ninguno" at bounding box center [1248, 297] width 34 height 14
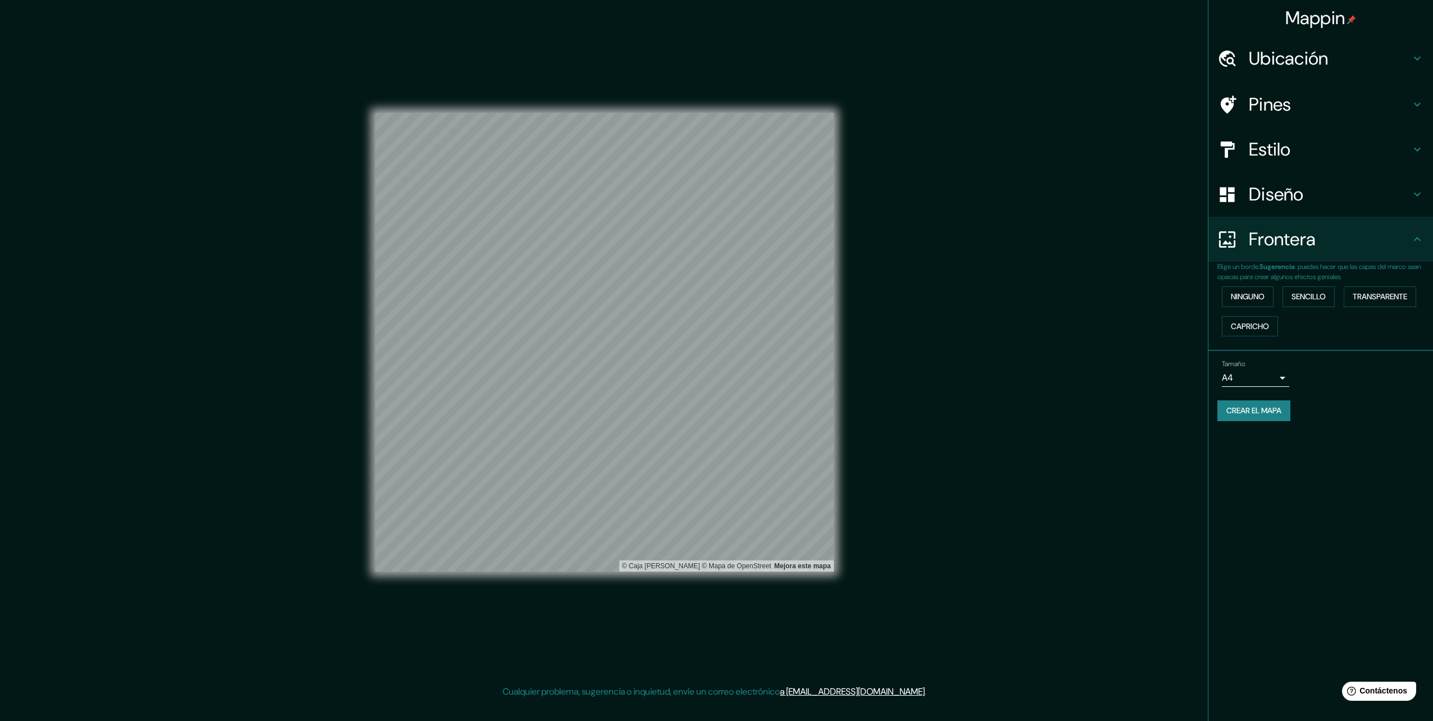
click at [1294, 446] on div "Mappin Ubicación Uruapan, [GEOGRAPHIC_DATA], [GEOGRAPHIC_DATA] Pines Estilo Dis…" at bounding box center [1320, 360] width 225 height 721
click at [1292, 458] on div "Mappin Ubicación Uruapan, [GEOGRAPHIC_DATA], [GEOGRAPHIC_DATA] Pines Estilo Dis…" at bounding box center [1320, 360] width 225 height 721
drag, startPoint x: 1301, startPoint y: 450, endPoint x: 1329, endPoint y: 419, distance: 42.1
click at [1329, 419] on div "Crear el mapa" at bounding box center [1320, 410] width 207 height 21
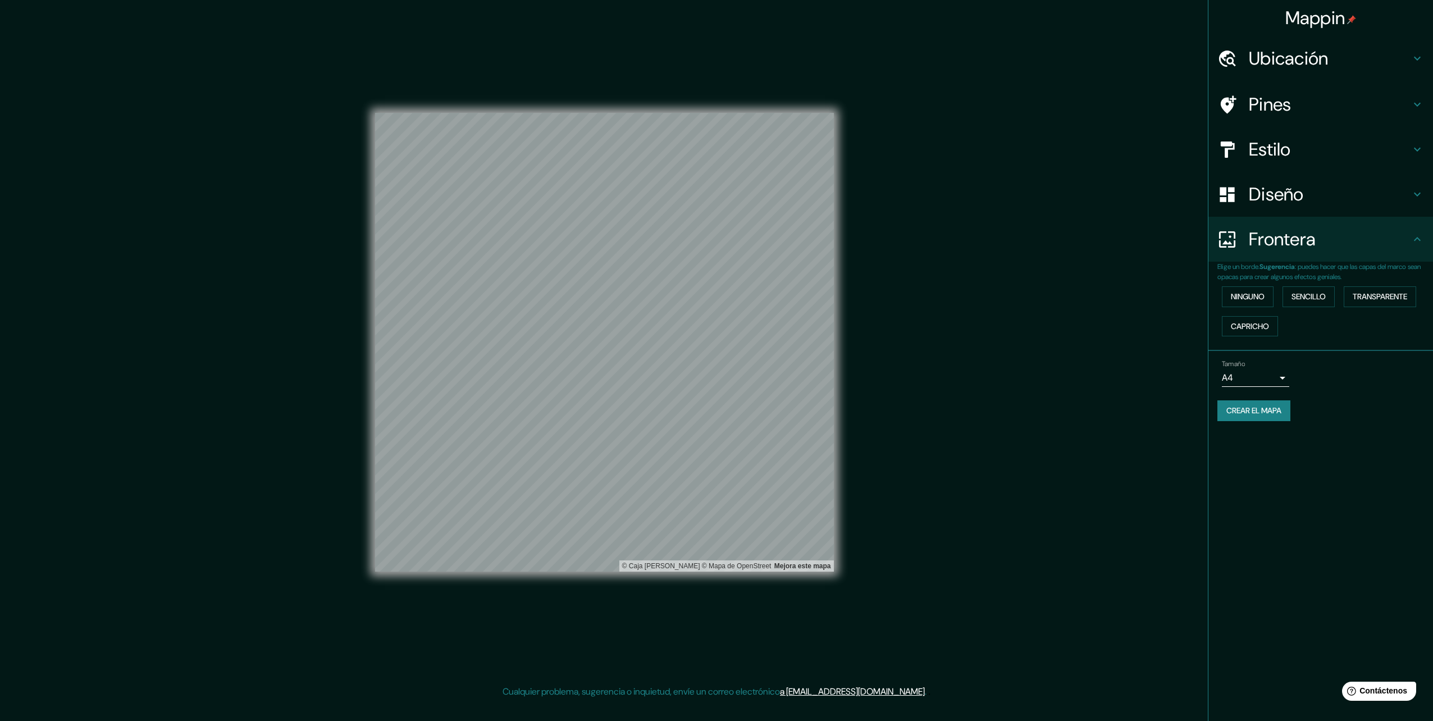
click at [1277, 418] on button "Crear el mapa" at bounding box center [1253, 410] width 73 height 21
click at [1398, 199] on h4 "Diseño" at bounding box center [1330, 194] width 162 height 22
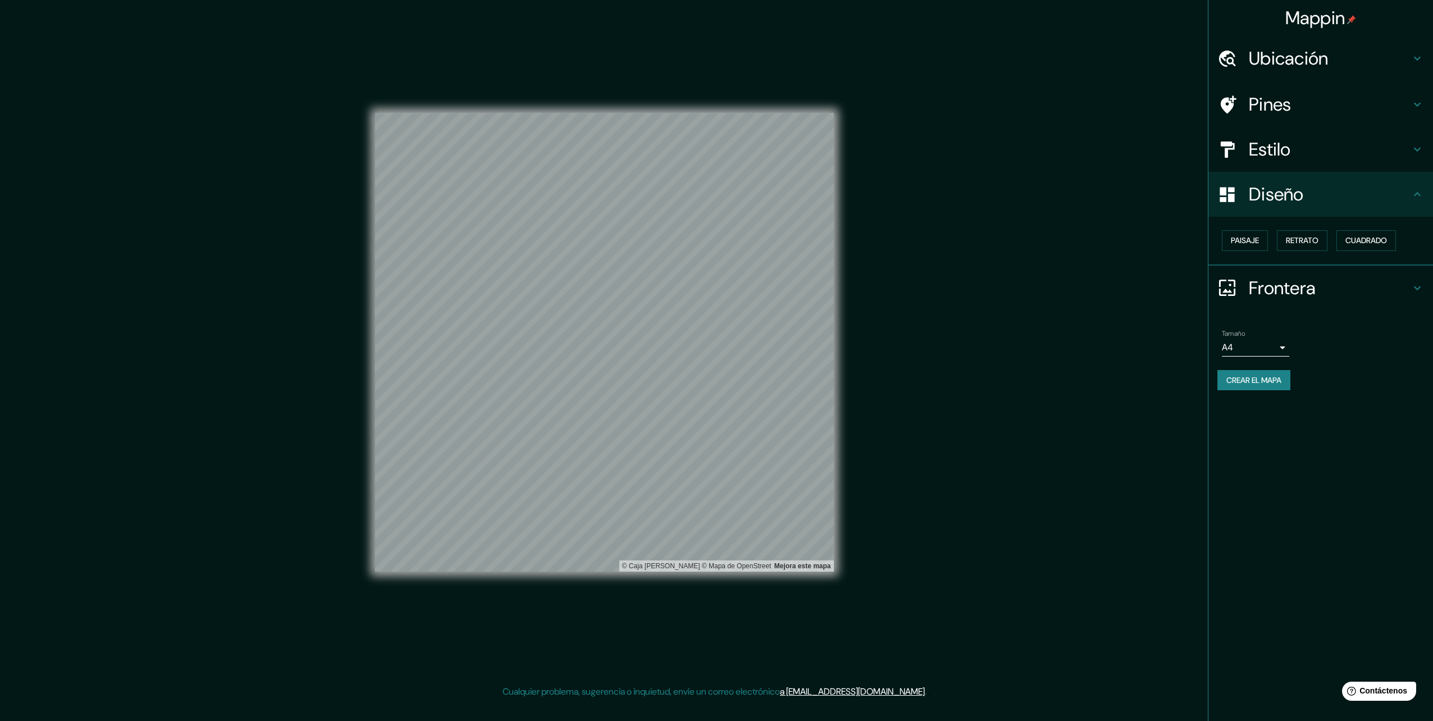
click at [1381, 207] on div "Diseño" at bounding box center [1320, 194] width 225 height 45
click at [1407, 148] on h4 "Estilo" at bounding box center [1330, 149] width 162 height 22
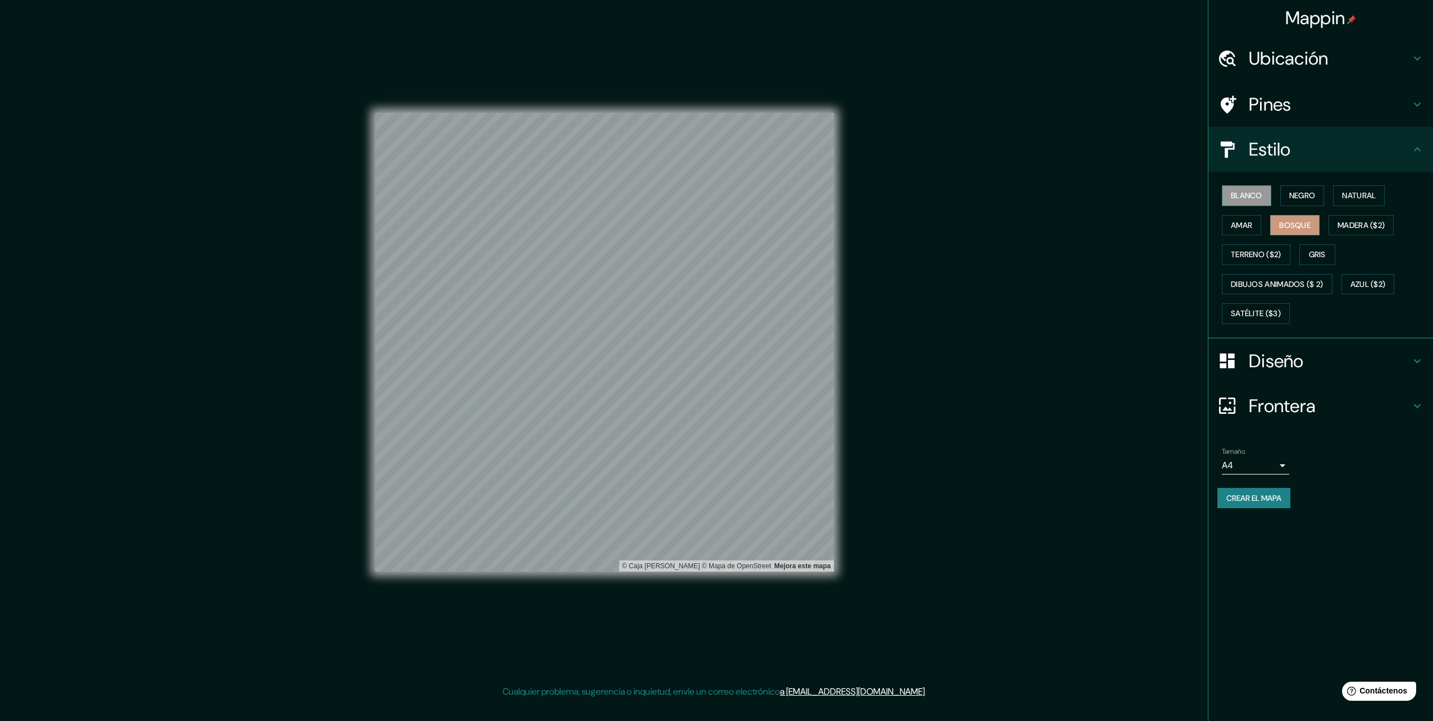
click at [1247, 191] on font "Blanco" at bounding box center [1246, 196] width 31 height 14
click at [1293, 191] on button "Negro" at bounding box center [1302, 195] width 44 height 21
click at [1364, 195] on font "Natural" at bounding box center [1359, 196] width 34 height 14
click at [1262, 193] on font "Blanco" at bounding box center [1246, 196] width 31 height 14
click at [1233, 229] on font "Amar" at bounding box center [1241, 225] width 21 height 14
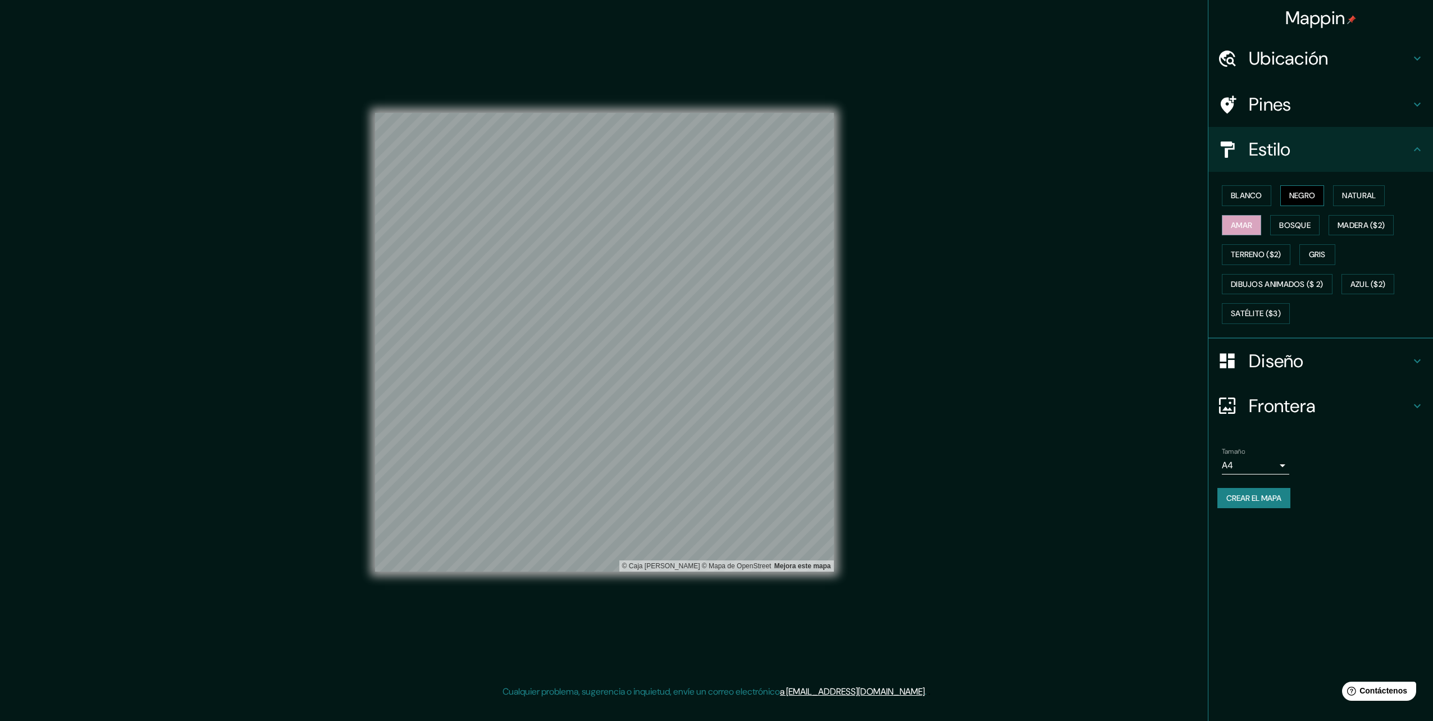
click at [1311, 192] on font "Negro" at bounding box center [1302, 196] width 26 height 14
click at [1346, 199] on font "Natural" at bounding box center [1359, 196] width 34 height 14
